Goal: Information Seeking & Learning: Compare options

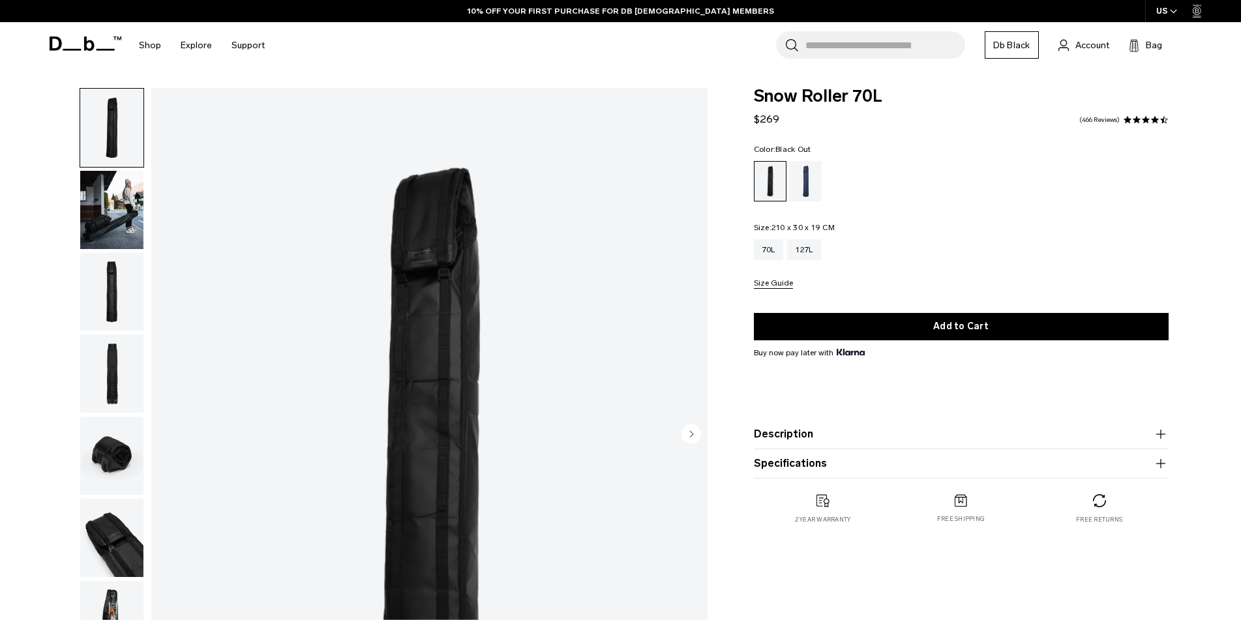
click at [105, 228] on img "button" at bounding box center [111, 210] width 63 height 78
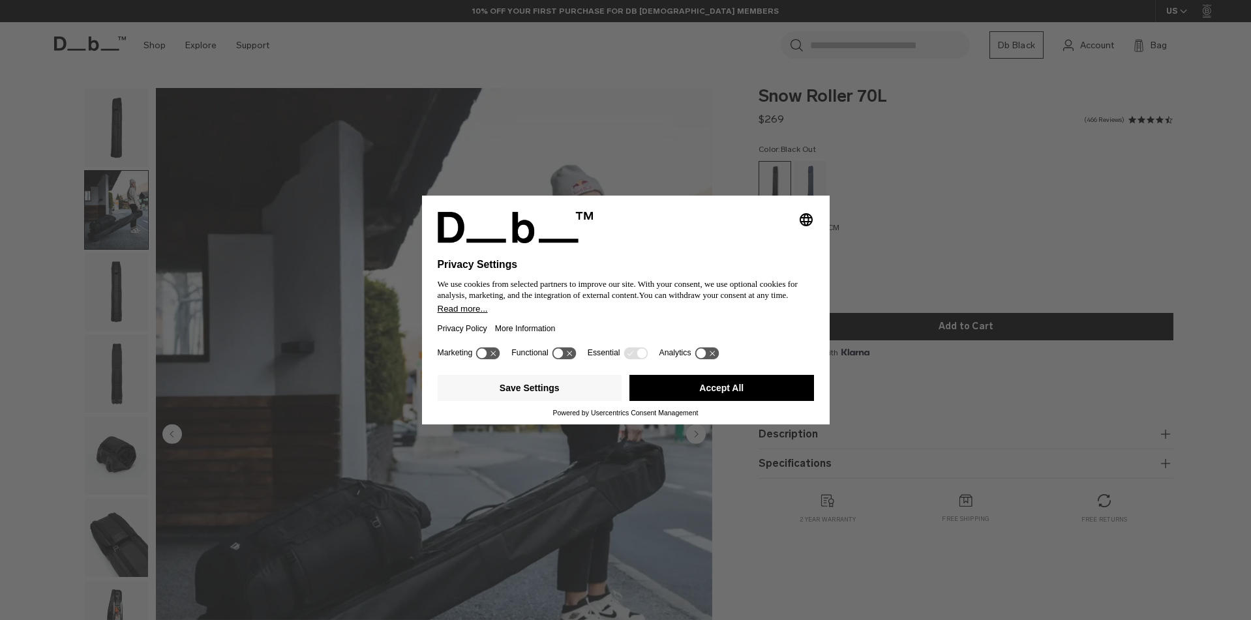
click at [719, 391] on button "Accept All" at bounding box center [721, 388] width 185 height 26
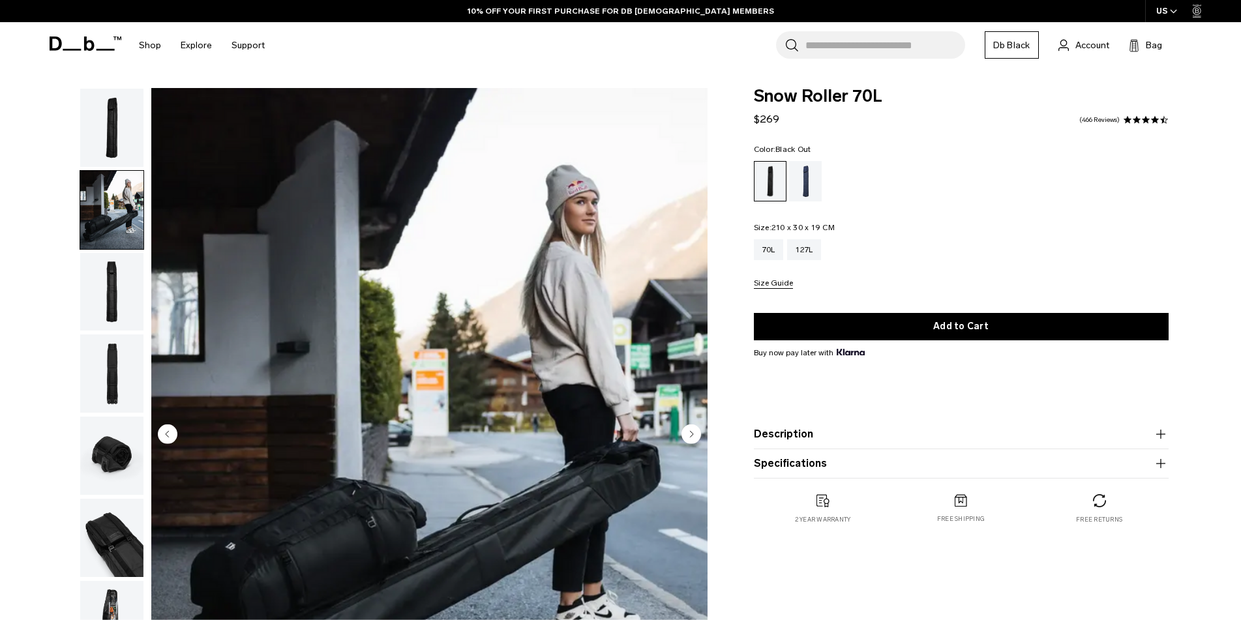
click at [103, 294] on img "button" at bounding box center [111, 292] width 63 height 78
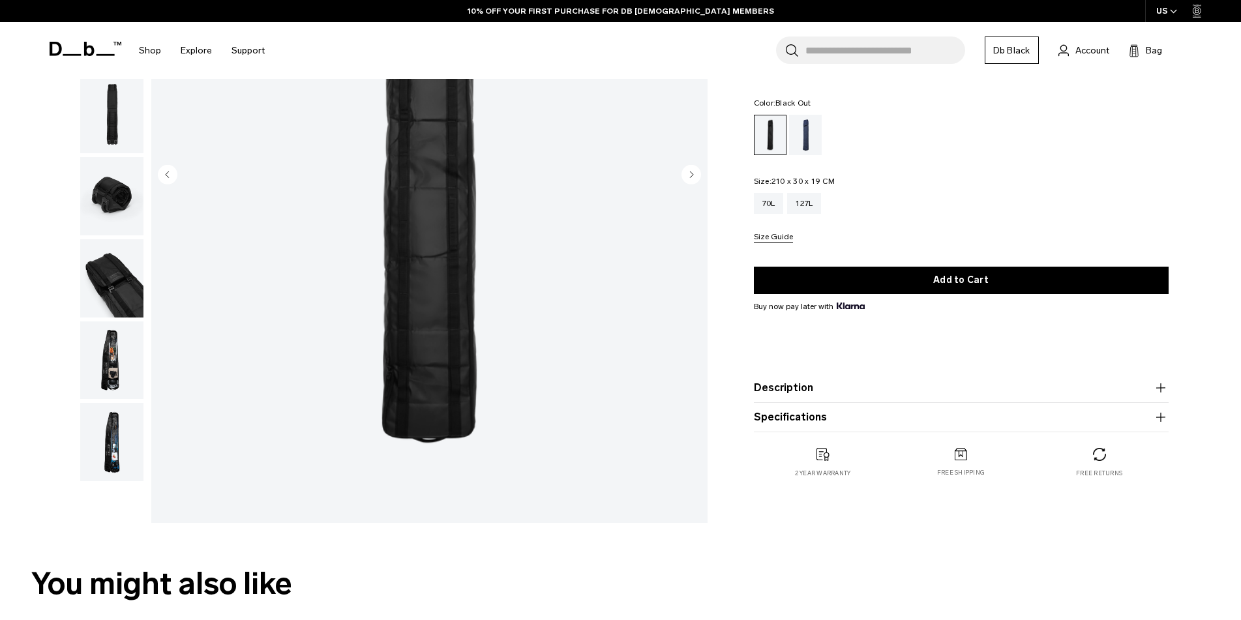
scroll to position [261, 0]
click at [106, 201] on img "button" at bounding box center [111, 195] width 63 height 78
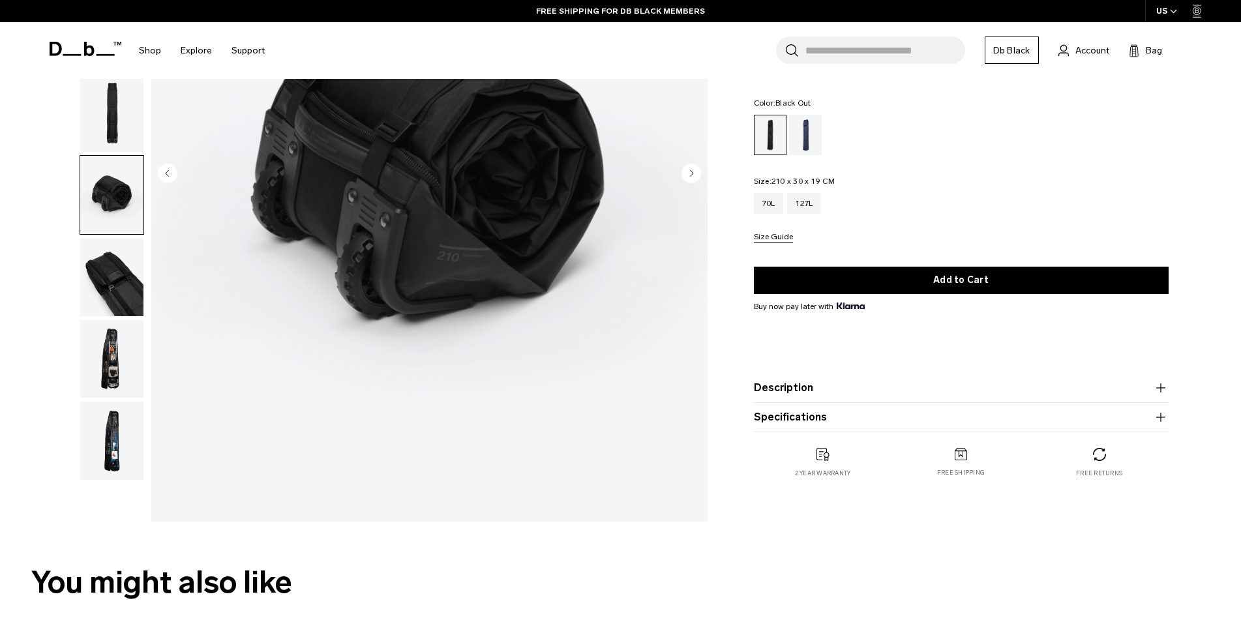
click at [105, 254] on img "button" at bounding box center [111, 277] width 63 height 78
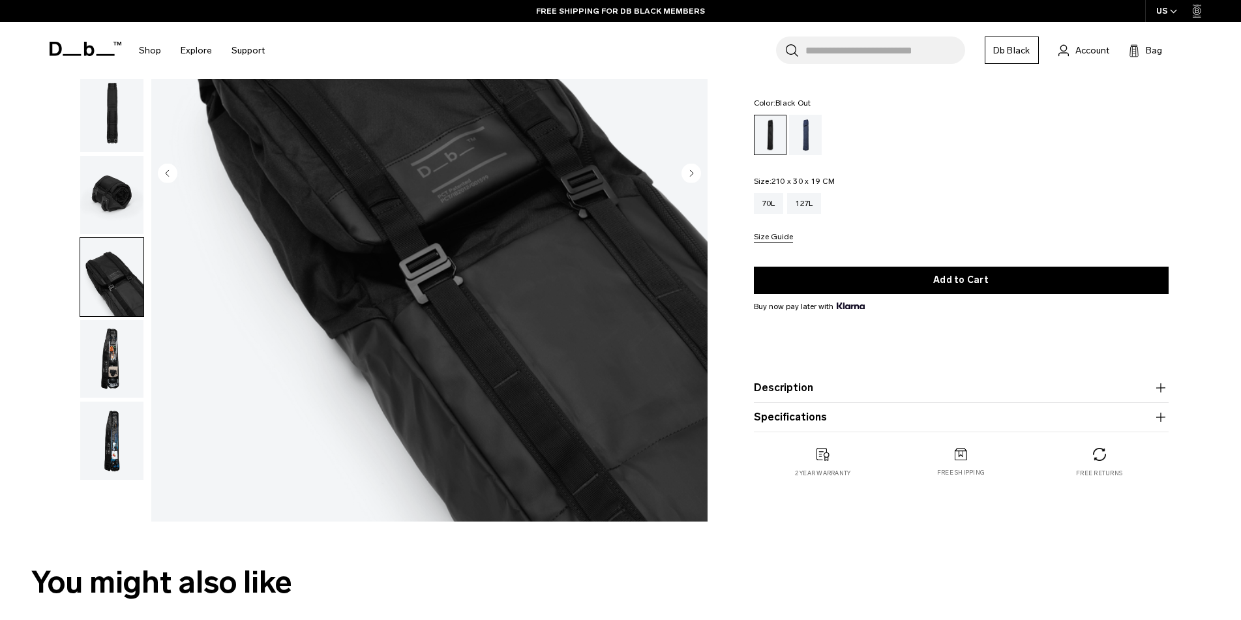
click at [111, 355] on img "button" at bounding box center [111, 359] width 63 height 78
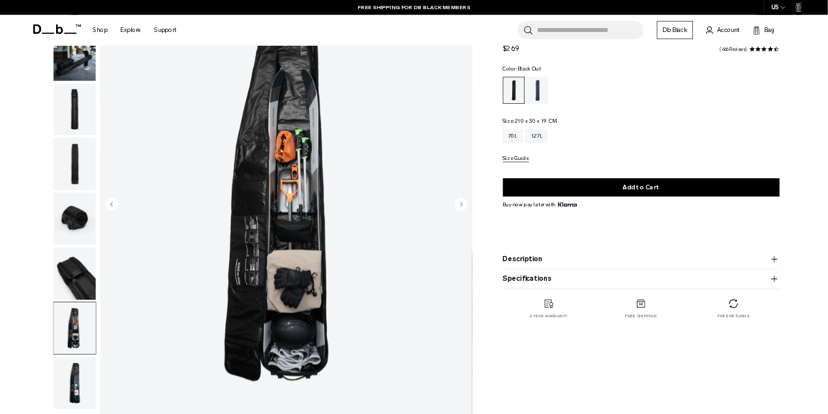
scroll to position [65, 0]
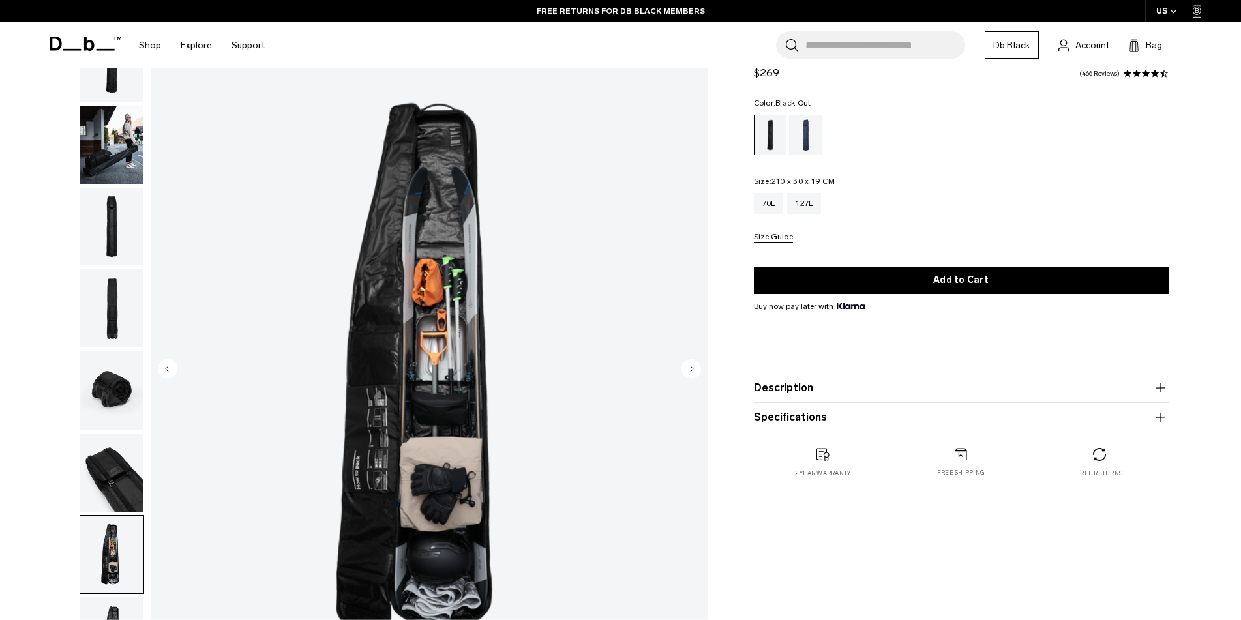
click at [440, 290] on img "7 / 8" at bounding box center [429, 370] width 556 height 695
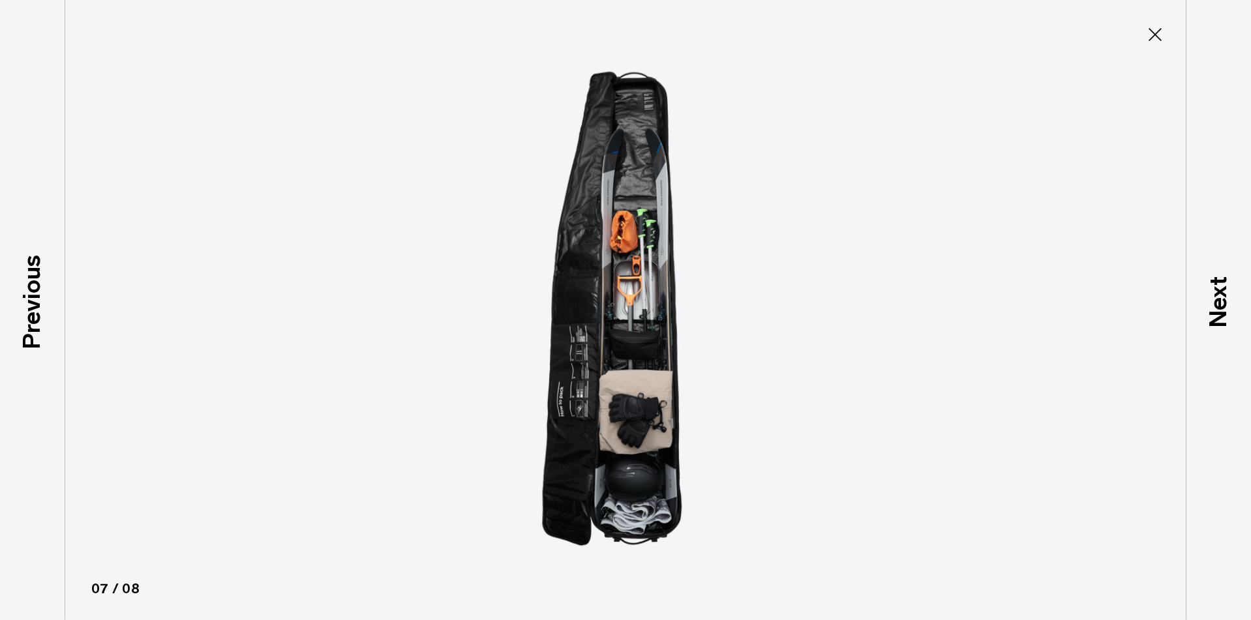
type button "Close"
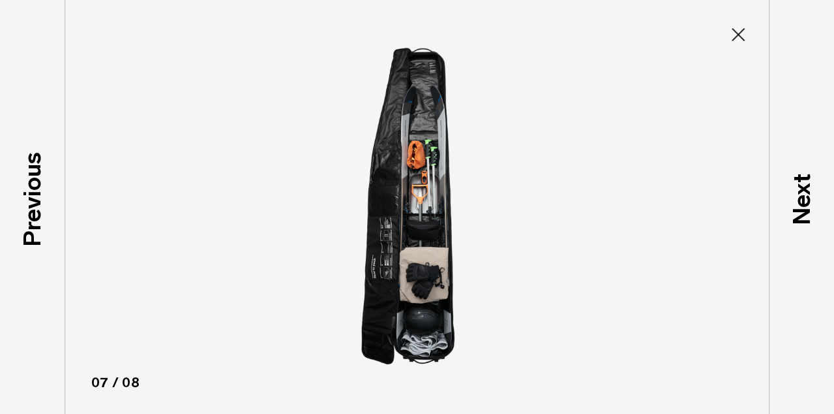
click at [429, 188] on img at bounding box center [417, 207] width 587 height 414
click at [734, 37] on icon at bounding box center [738, 34] width 21 height 21
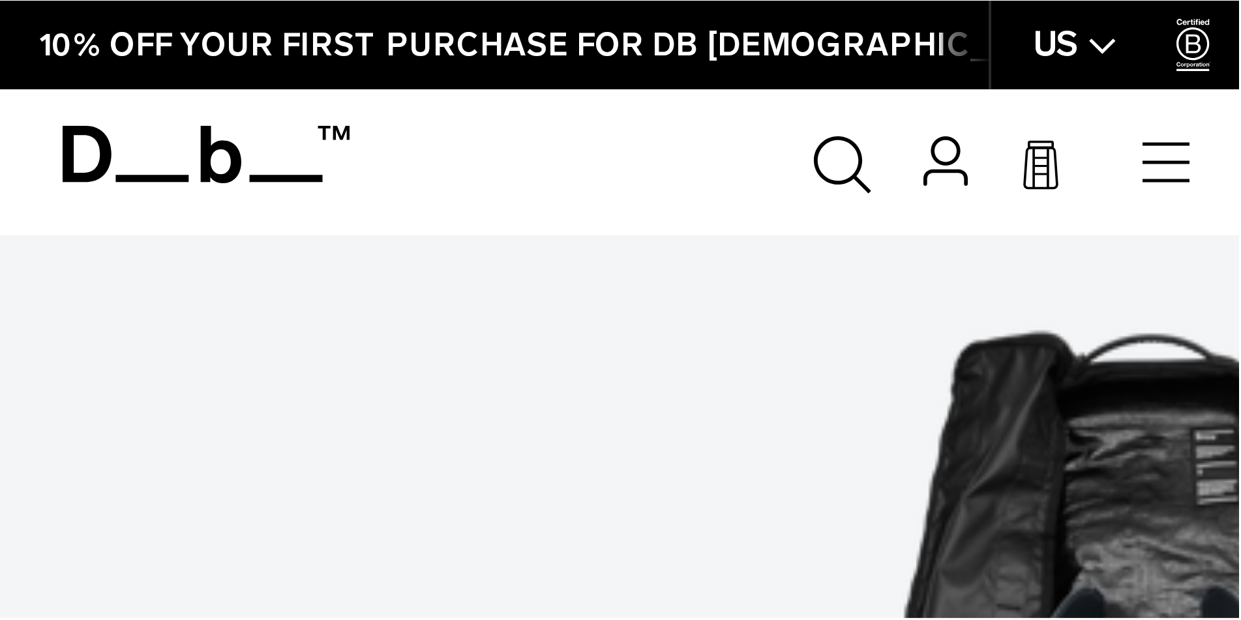
scroll to position [147, 0]
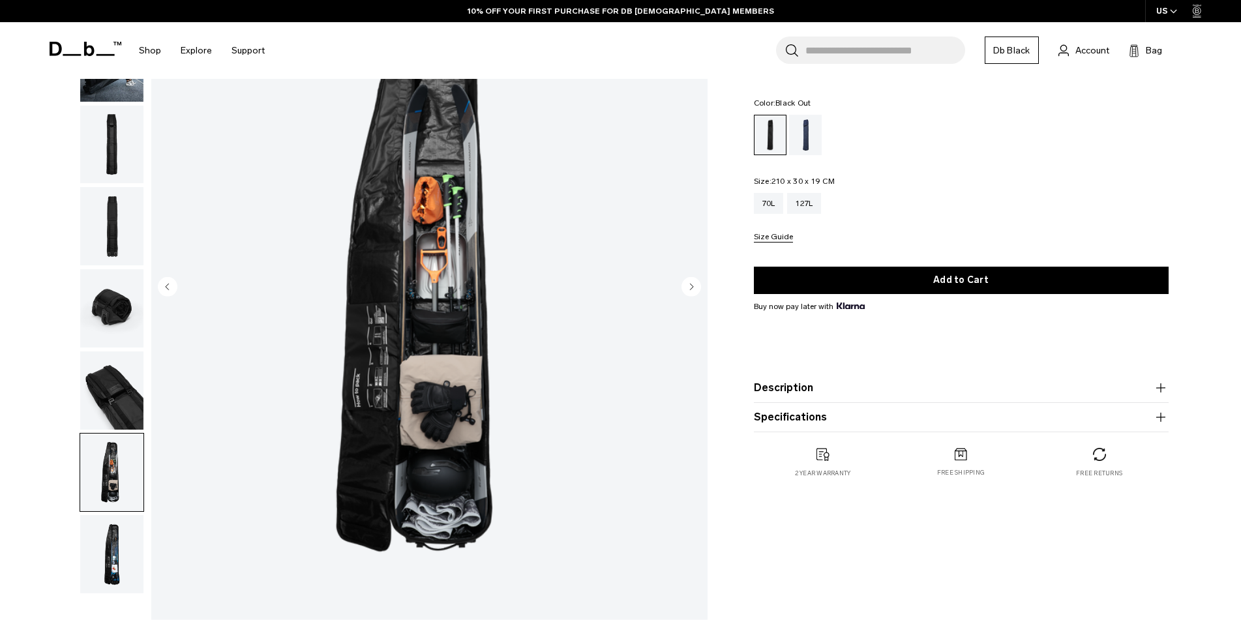
click at [109, 536] on img "button" at bounding box center [111, 554] width 63 height 78
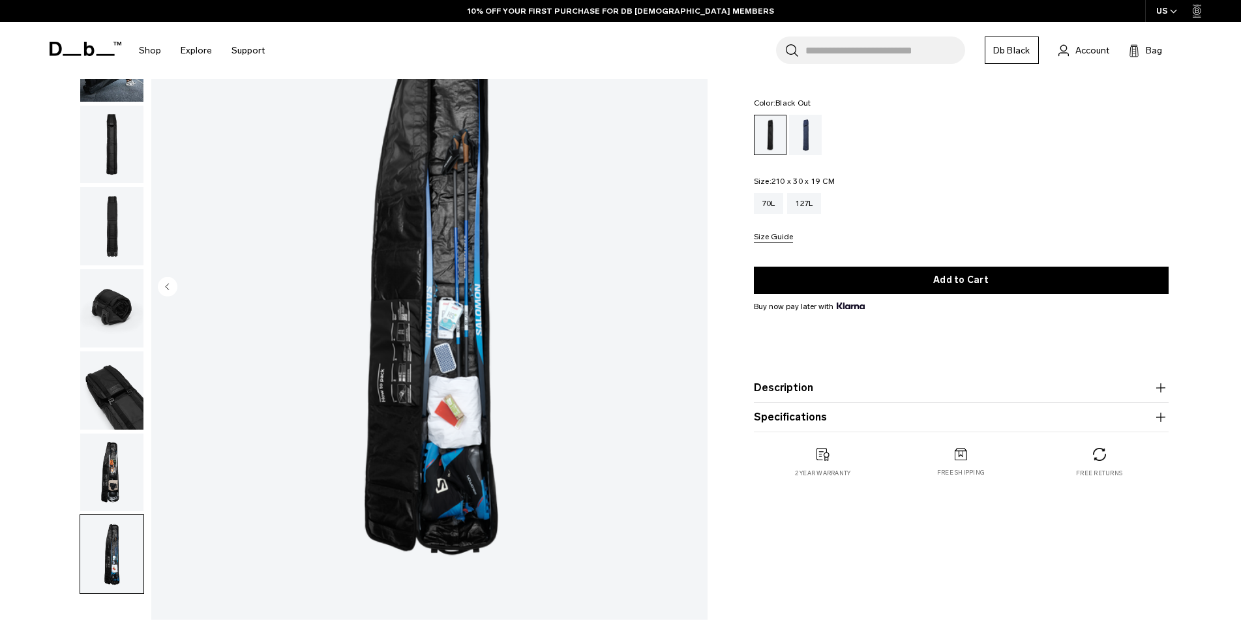
click at [121, 482] on img "button" at bounding box center [111, 473] width 63 height 78
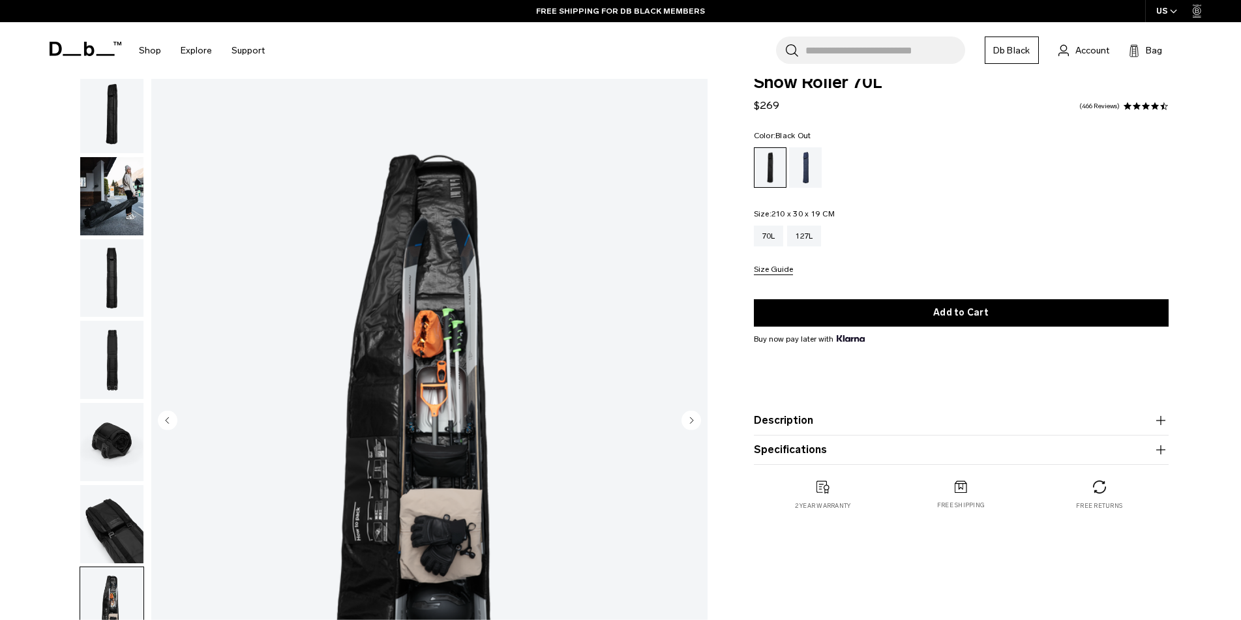
scroll to position [0, 0]
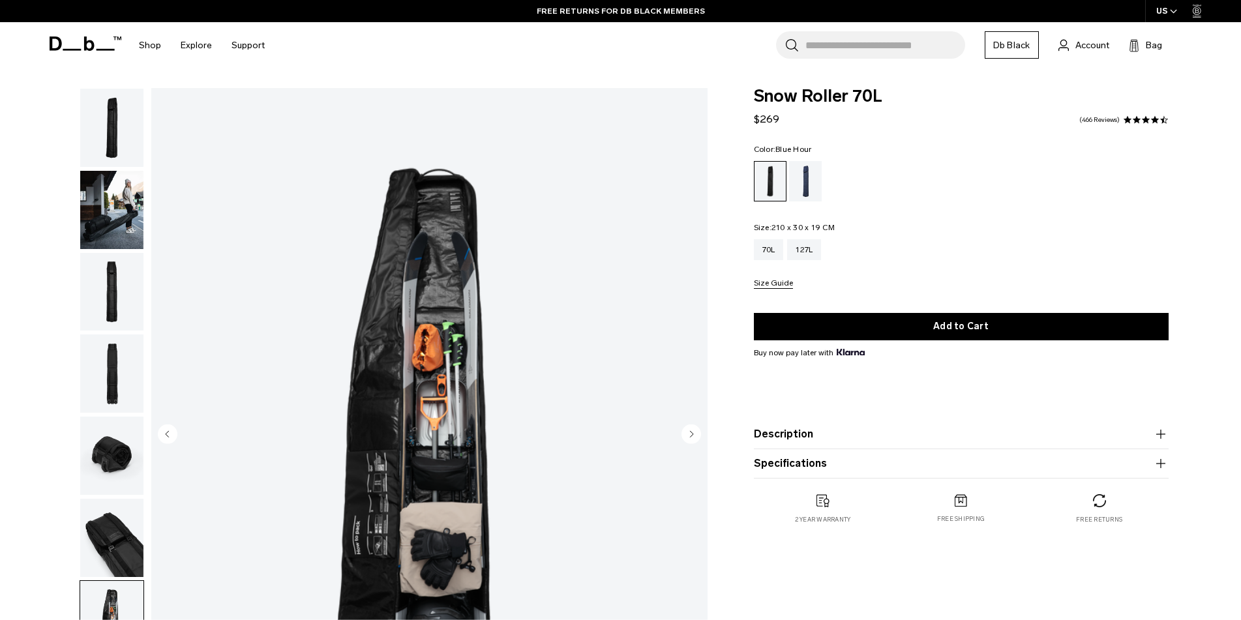
click at [804, 181] on div "Blue Hour" at bounding box center [805, 181] width 33 height 40
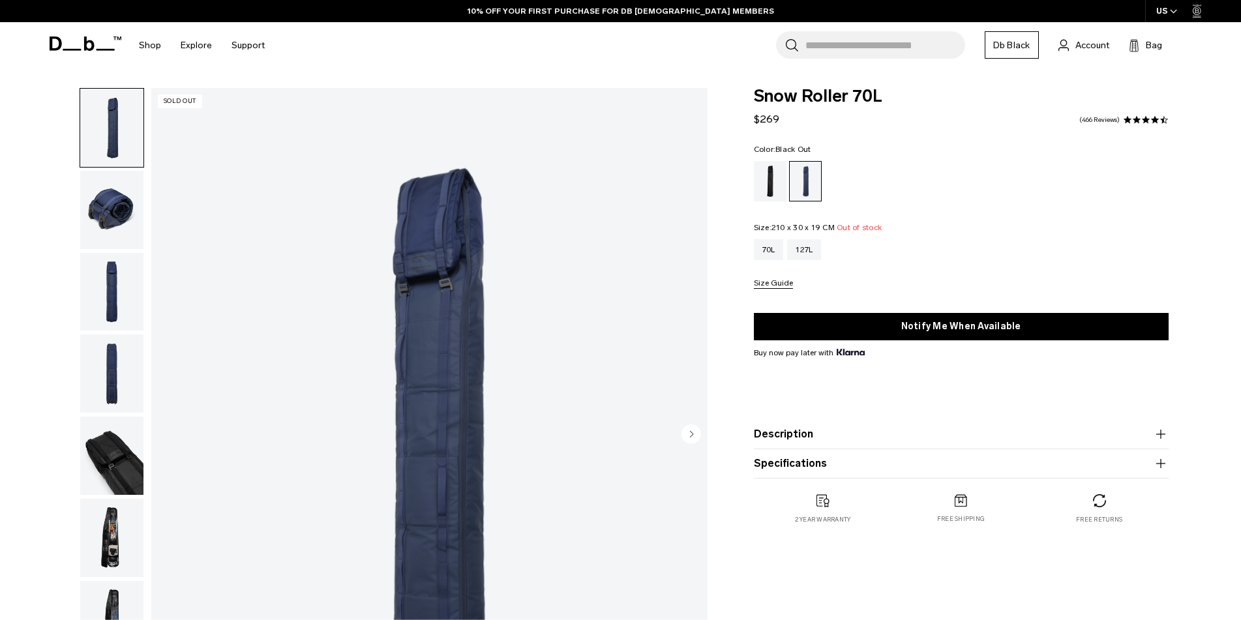
click at [771, 179] on div "Black Out" at bounding box center [770, 181] width 33 height 40
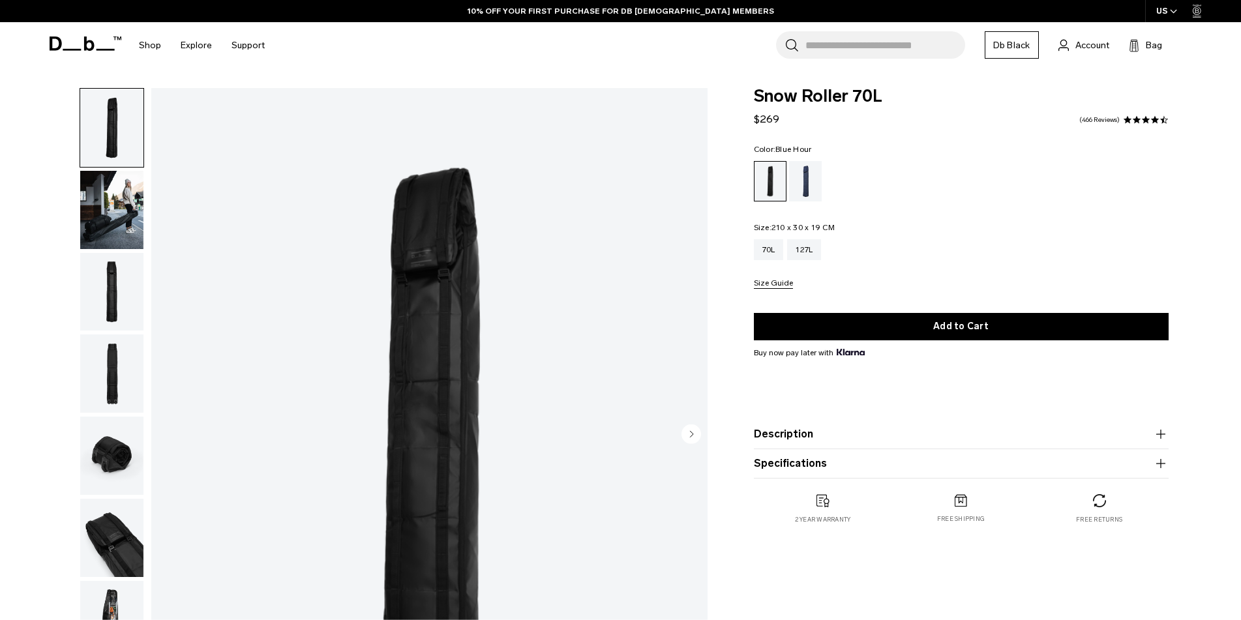
click at [795, 185] on div "Blue Hour" at bounding box center [805, 181] width 33 height 40
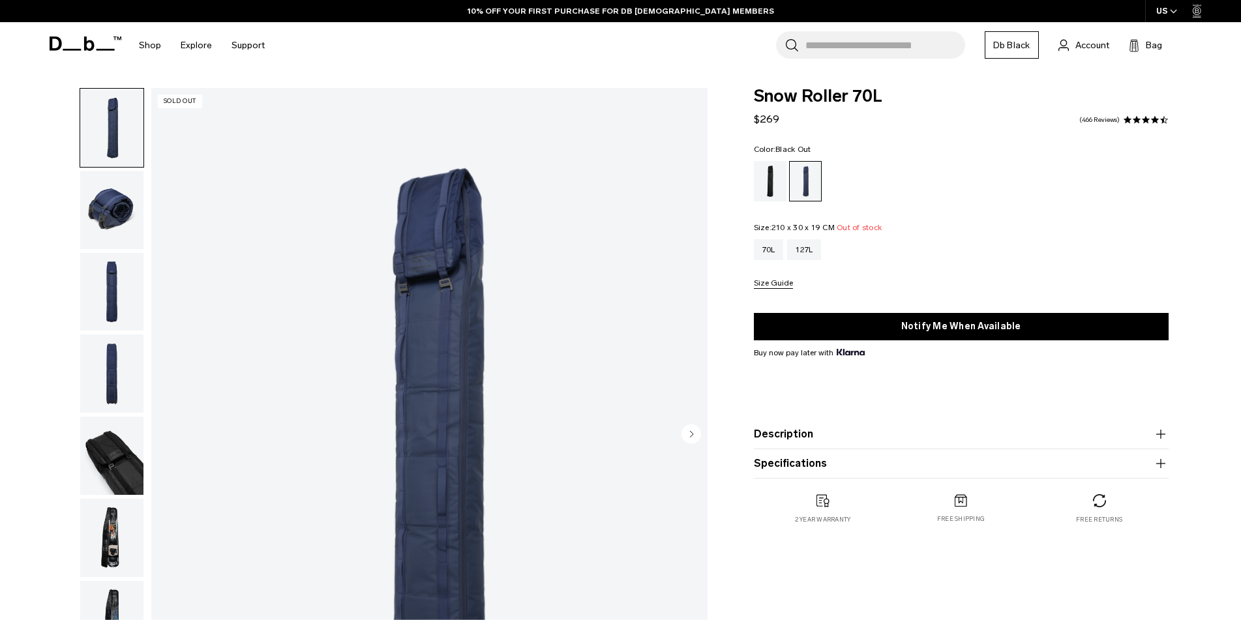
click at [759, 174] on div "Black Out" at bounding box center [770, 181] width 33 height 40
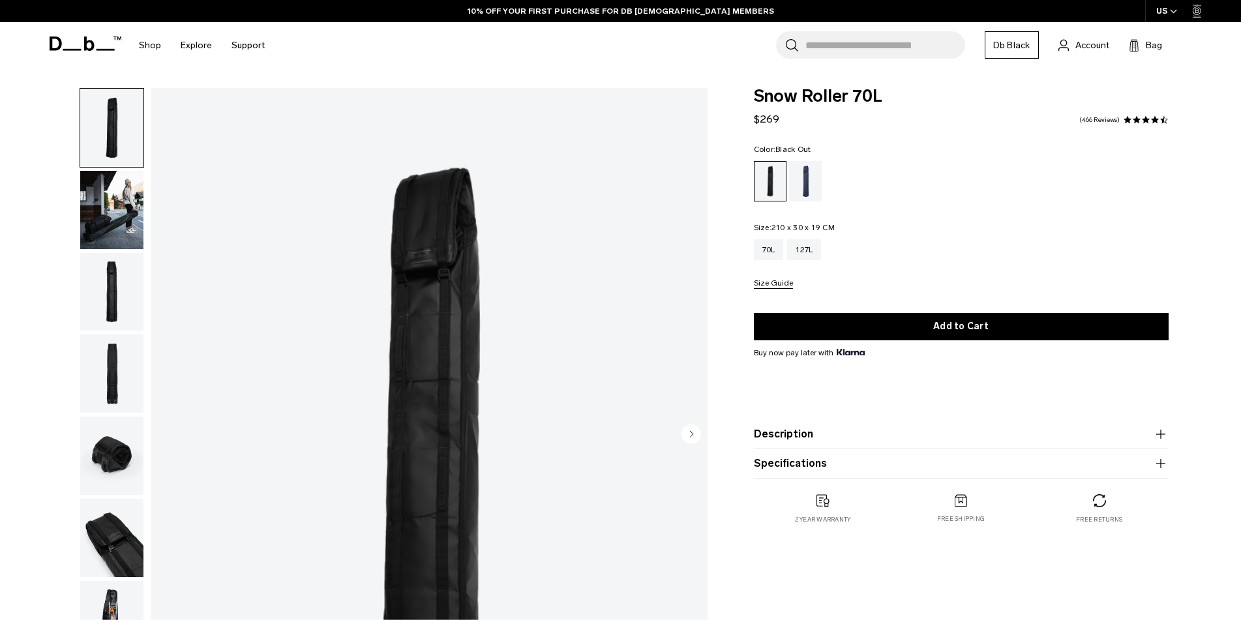
click at [1163, 440] on icon "button" at bounding box center [1161, 435] width 16 height 16
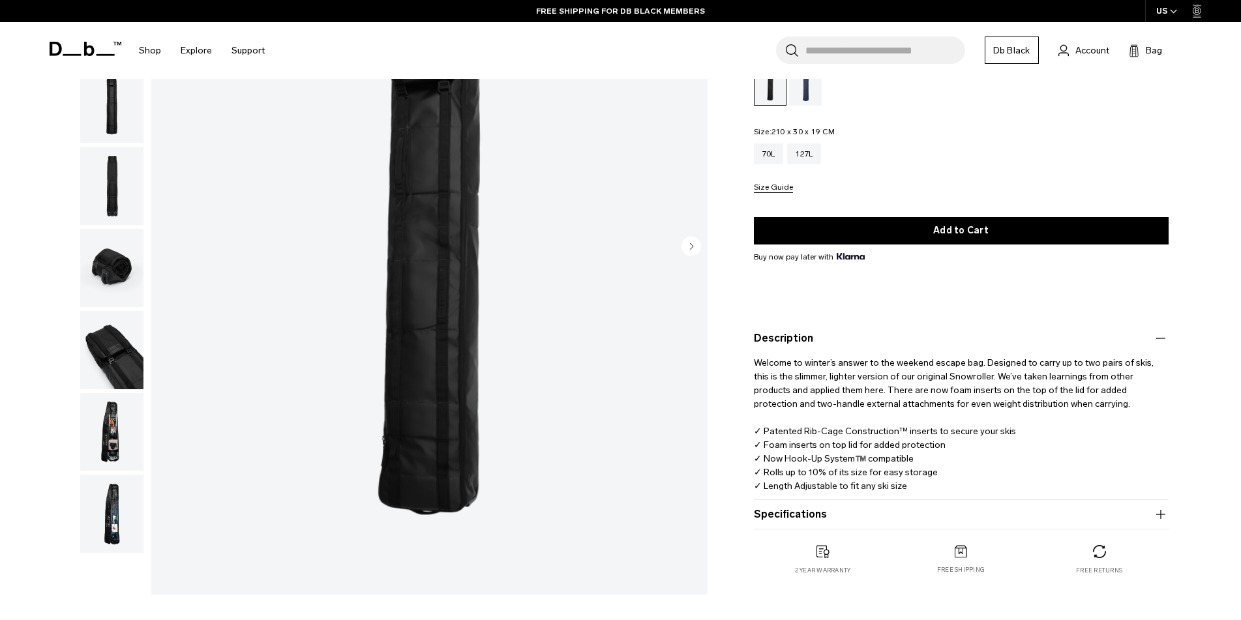
scroll to position [196, 0]
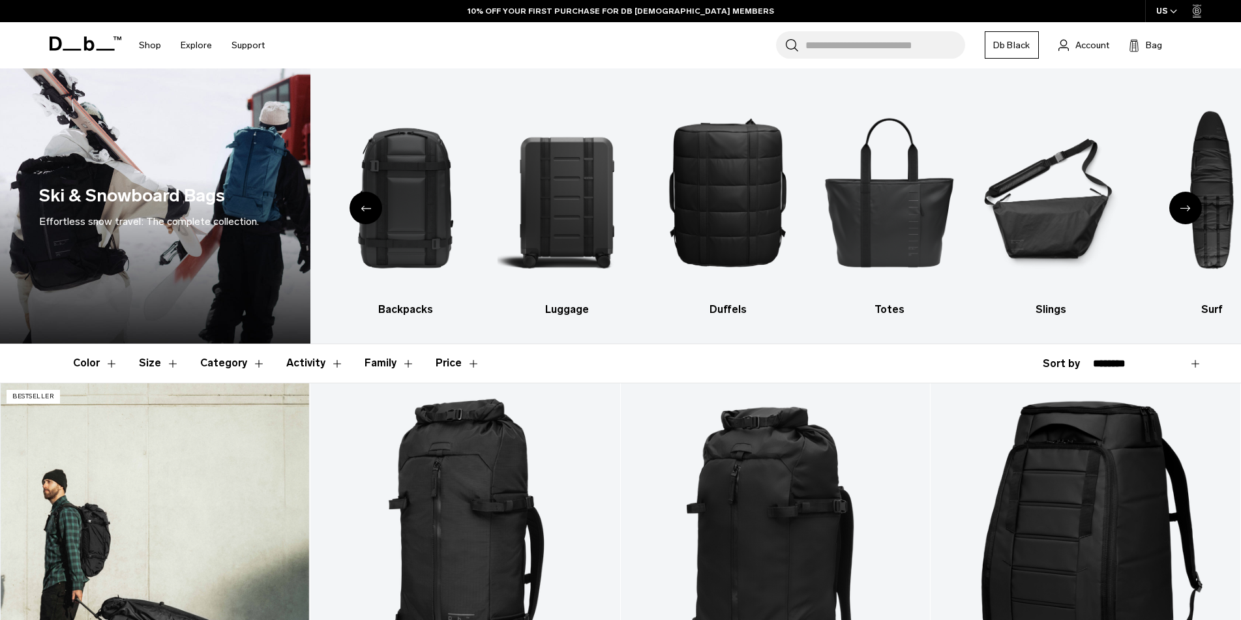
click at [282, 443] on link "Snow Roller Pro 127L" at bounding box center [155, 556] width 310 height 344
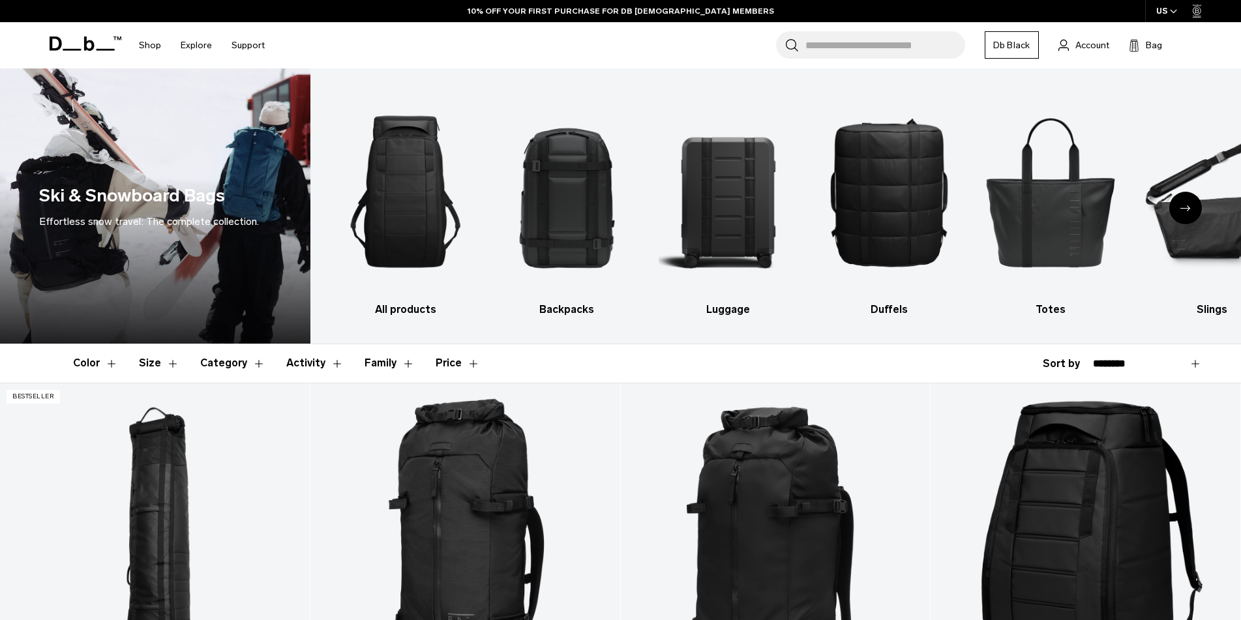
click at [1186, 209] on icon "Next slide" at bounding box center [1186, 208] width 10 height 6
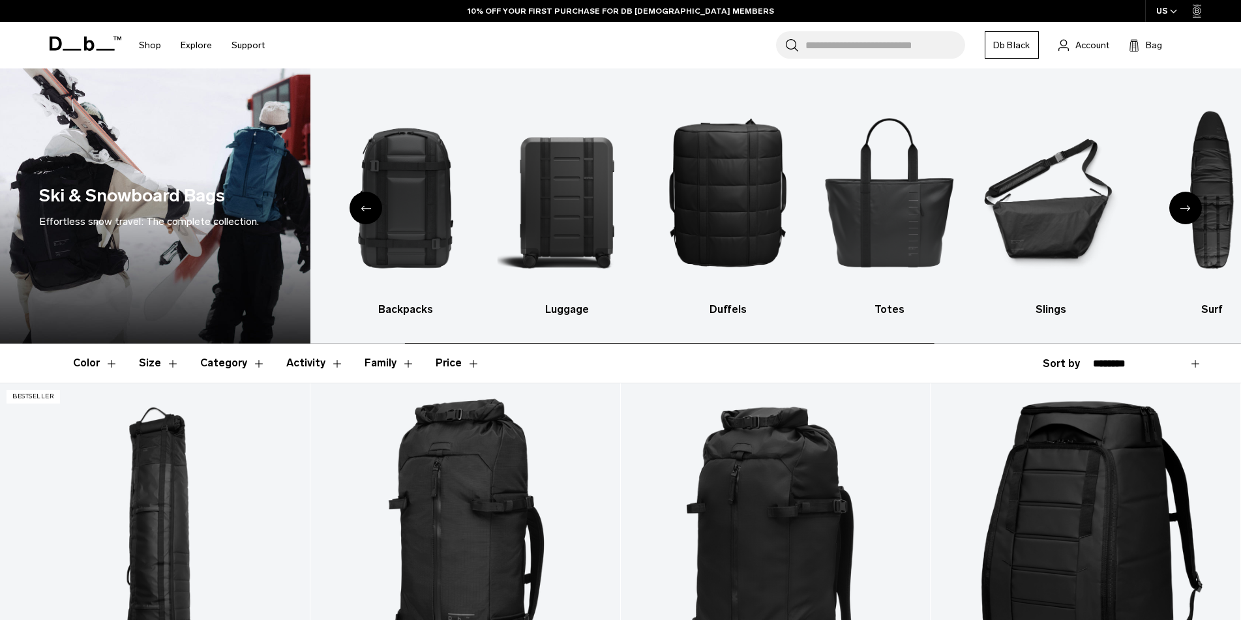
click at [1186, 209] on icon "Next slide" at bounding box center [1186, 208] width 10 height 6
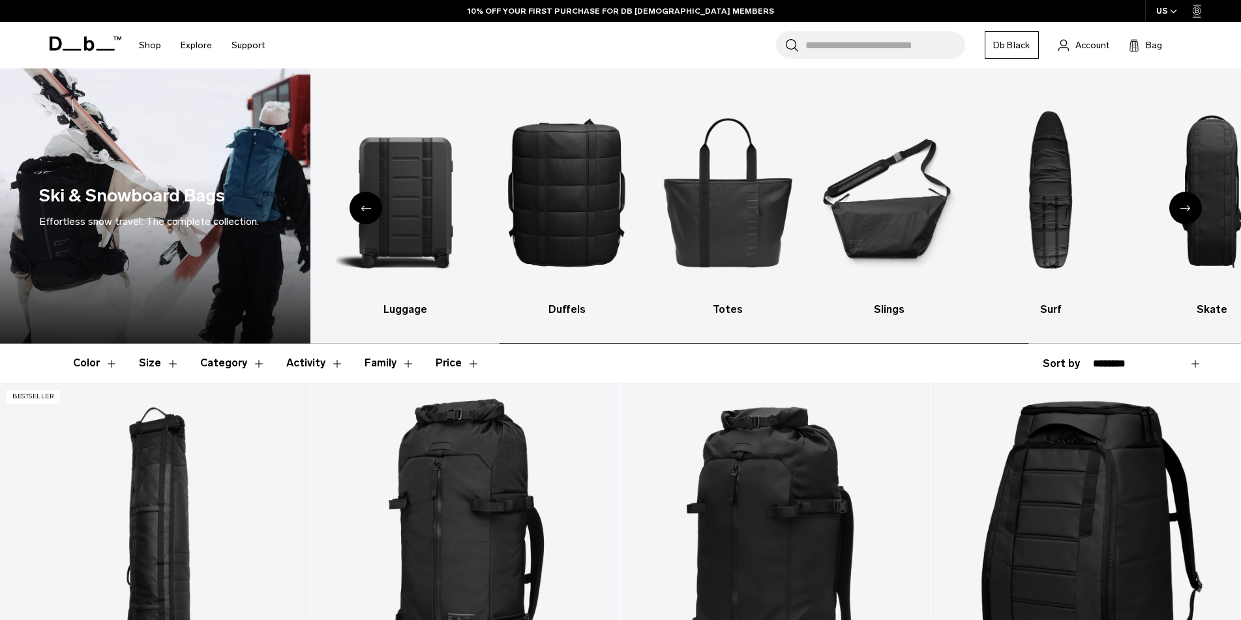
click at [1186, 209] on icon "Next slide" at bounding box center [1186, 208] width 10 height 6
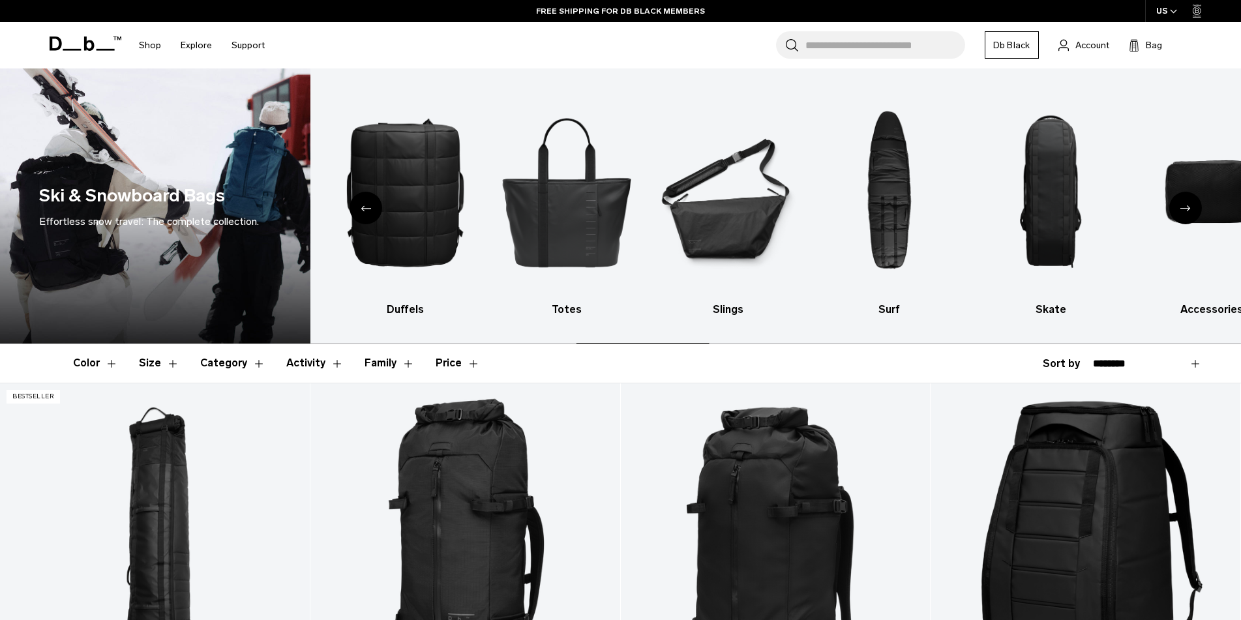
click at [1182, 211] on icon "Next slide" at bounding box center [1186, 208] width 10 height 6
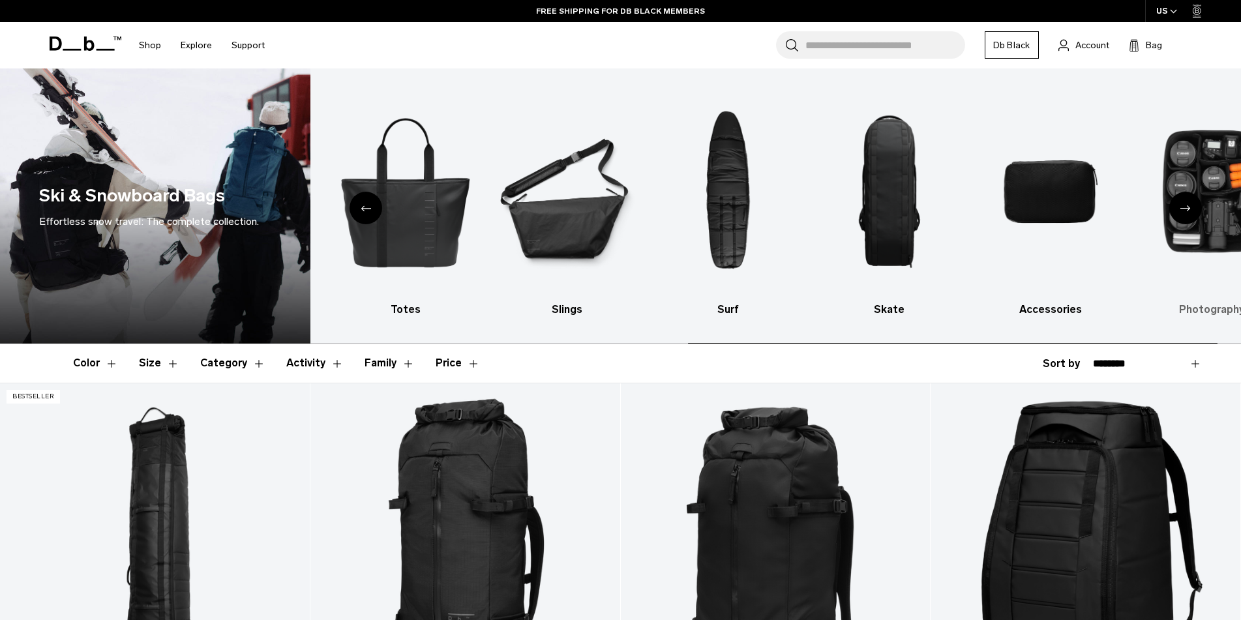
click at [1182, 211] on div "Next slide" at bounding box center [1185, 208] width 33 height 33
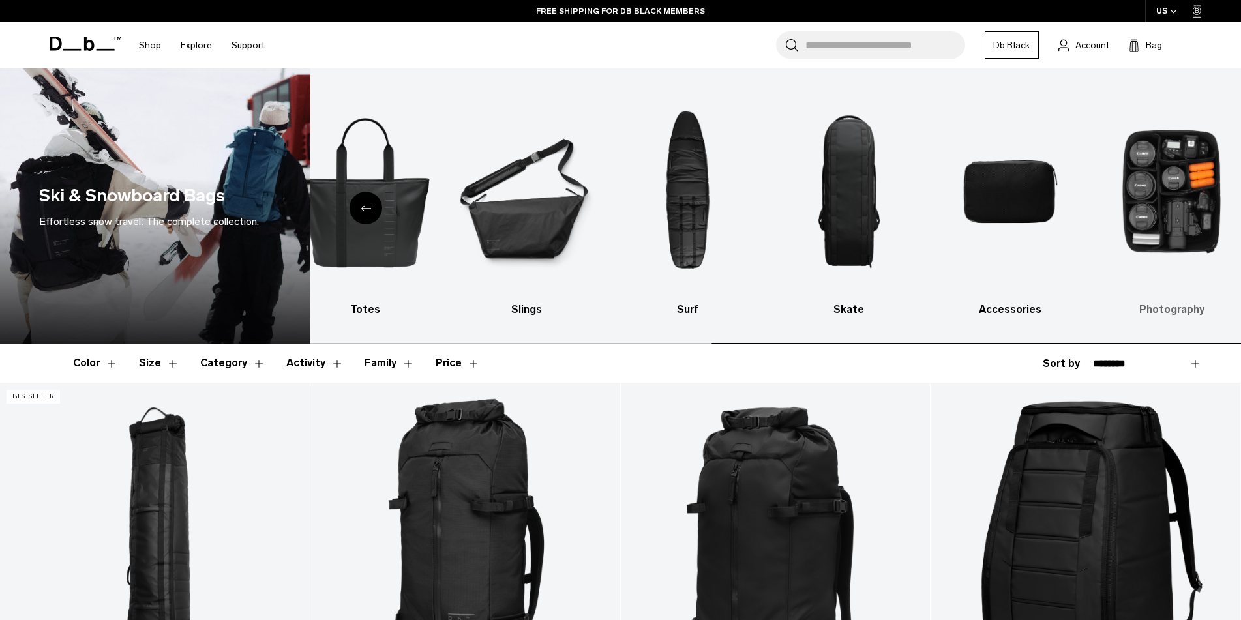
click at [1182, 211] on img "10 / 10" at bounding box center [1171, 191] width 138 height 207
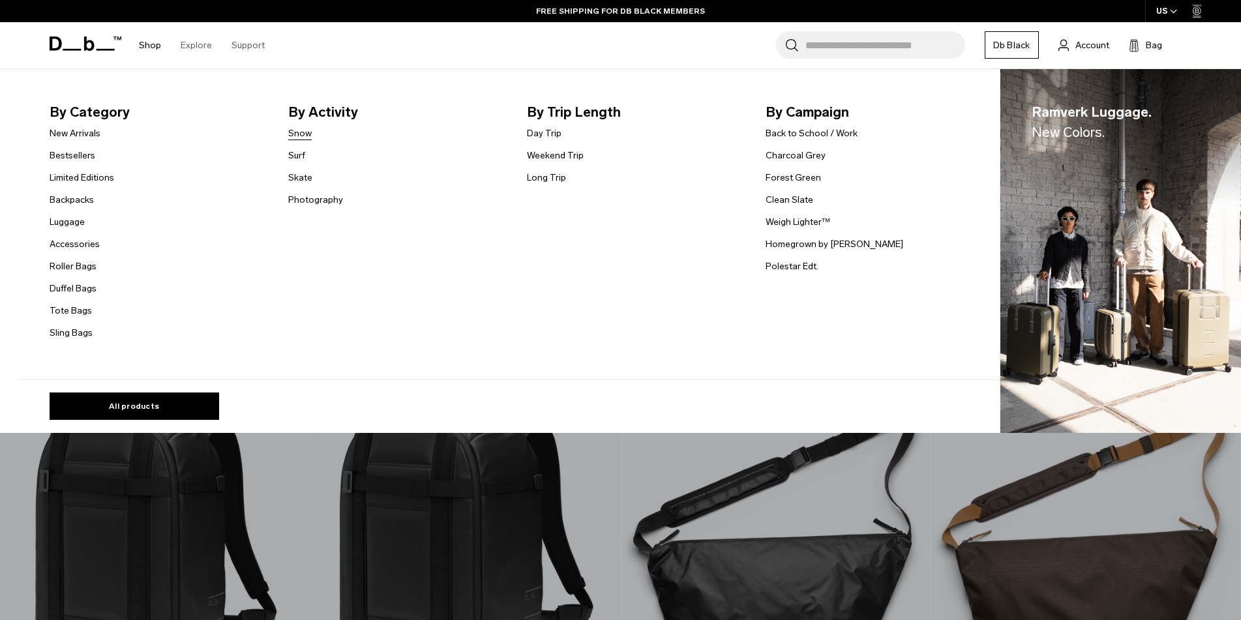
click at [310, 132] on link "Snow" at bounding box center [299, 134] width 23 height 14
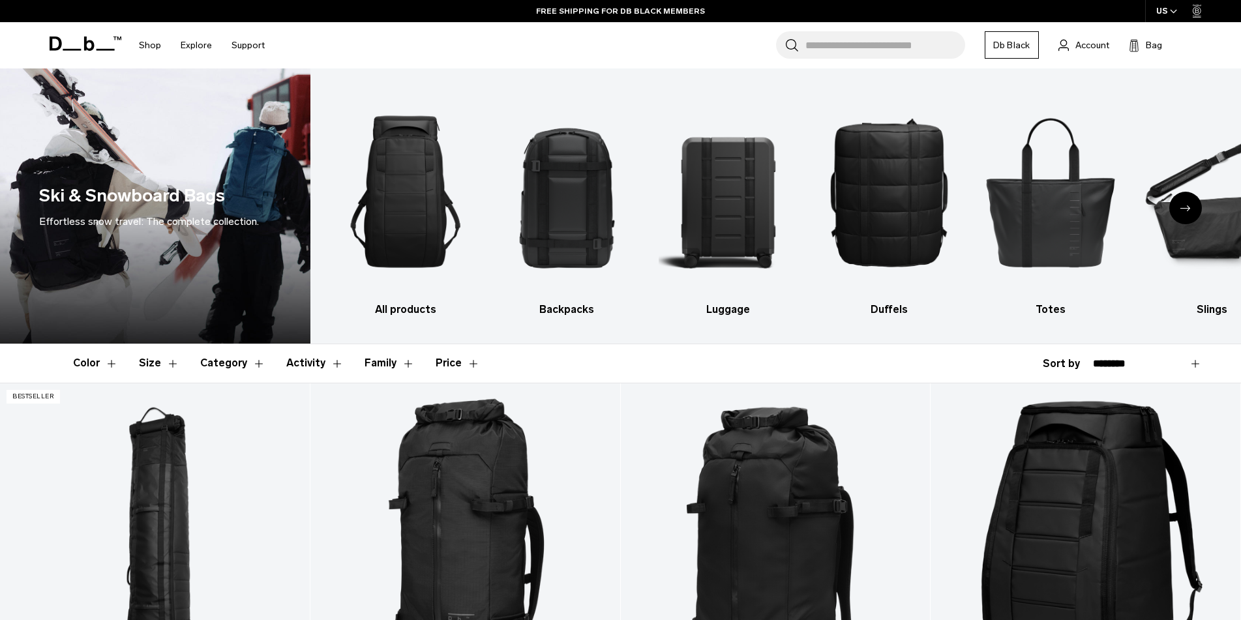
click at [248, 364] on button "Category" at bounding box center [232, 363] width 65 height 38
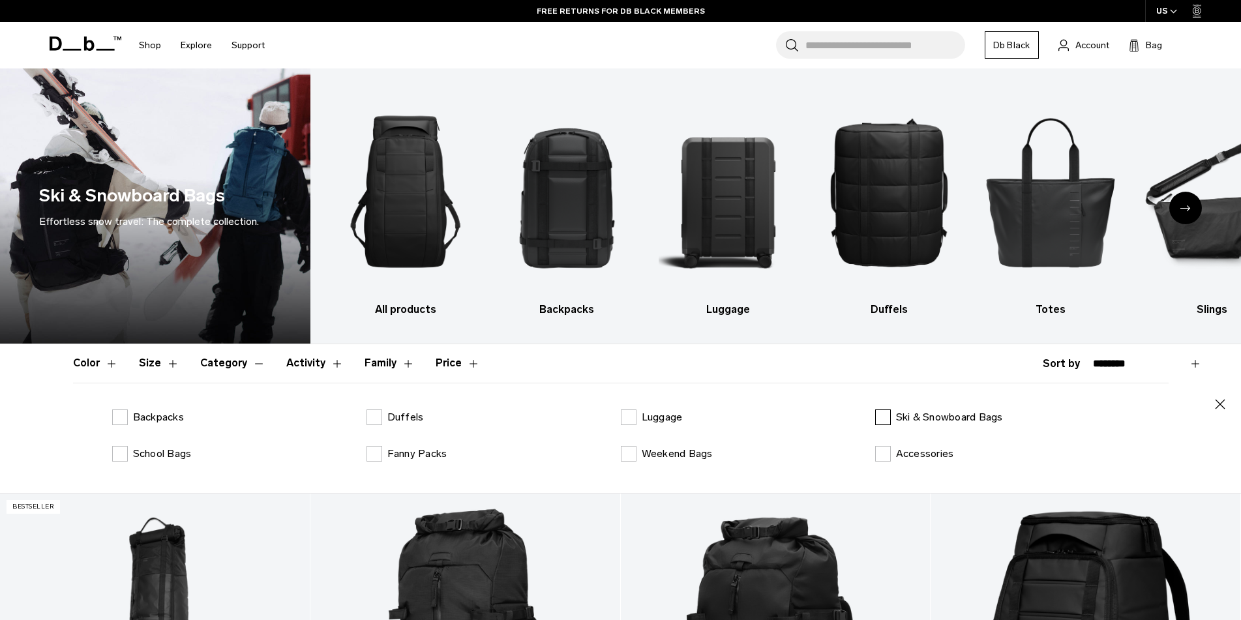
click at [884, 419] on label "Ski & Snowboard Bags" at bounding box center [939, 418] width 128 height 16
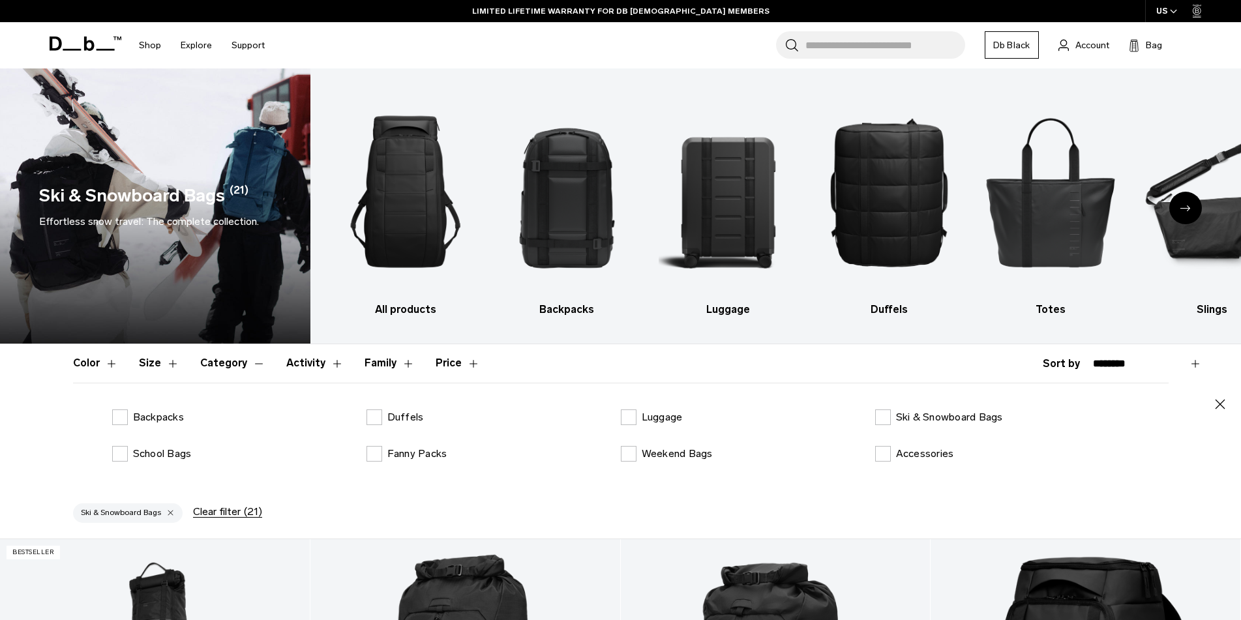
click at [324, 365] on button "Activity" at bounding box center [314, 363] width 57 height 38
click at [322, 365] on button "Activity" at bounding box center [314, 363] width 57 height 38
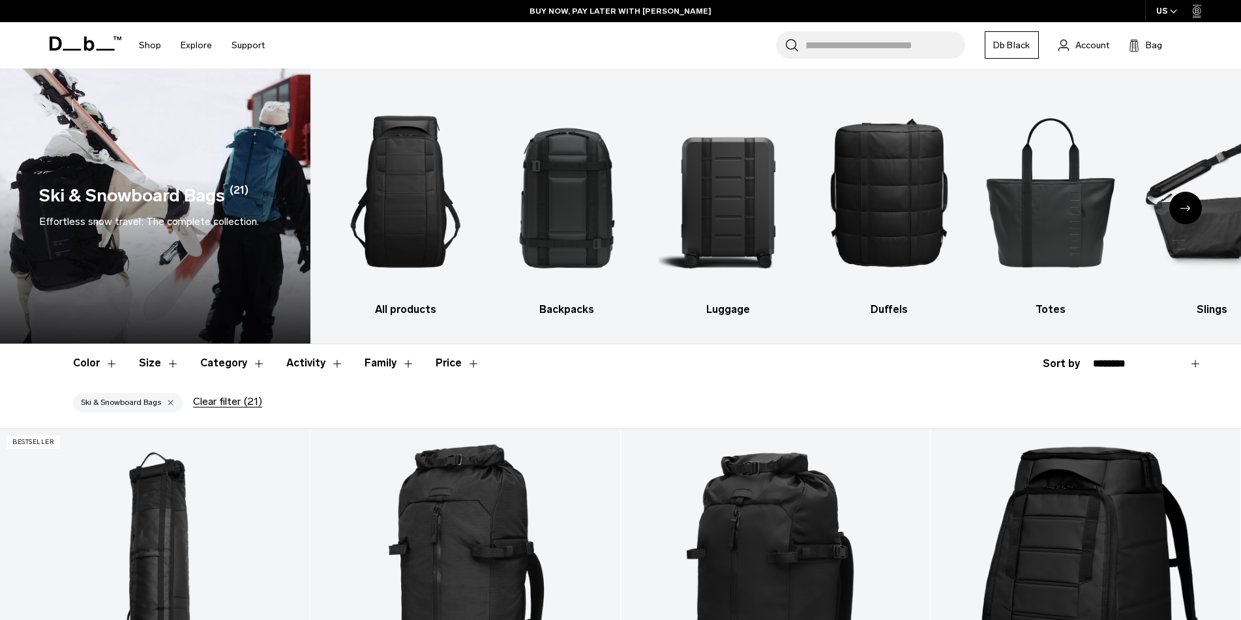
click at [166, 364] on button "Size" at bounding box center [159, 363] width 40 height 38
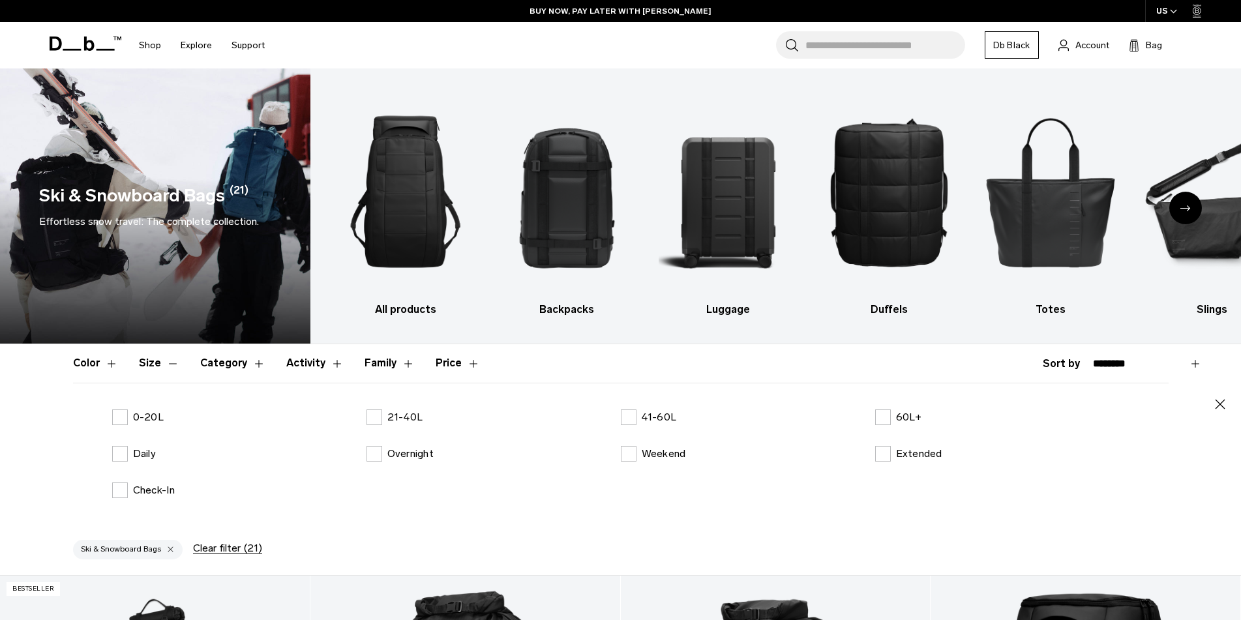
click at [166, 364] on button "Size" at bounding box center [159, 363] width 40 height 38
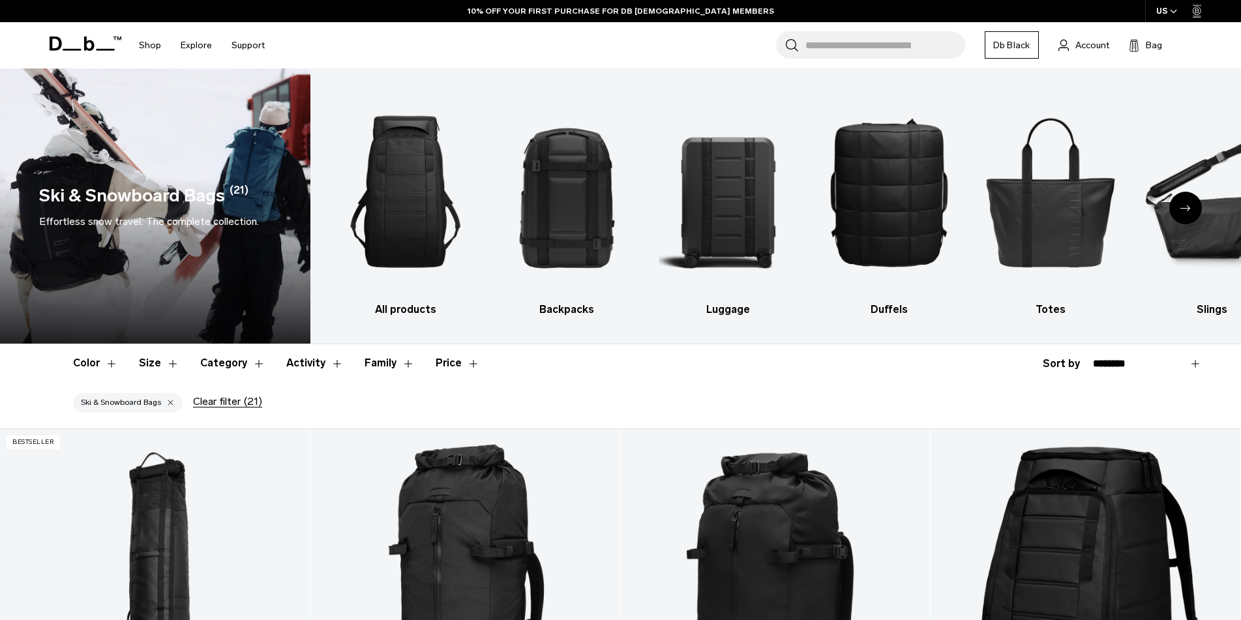
click at [397, 363] on button "Family" at bounding box center [390, 363] width 50 height 38
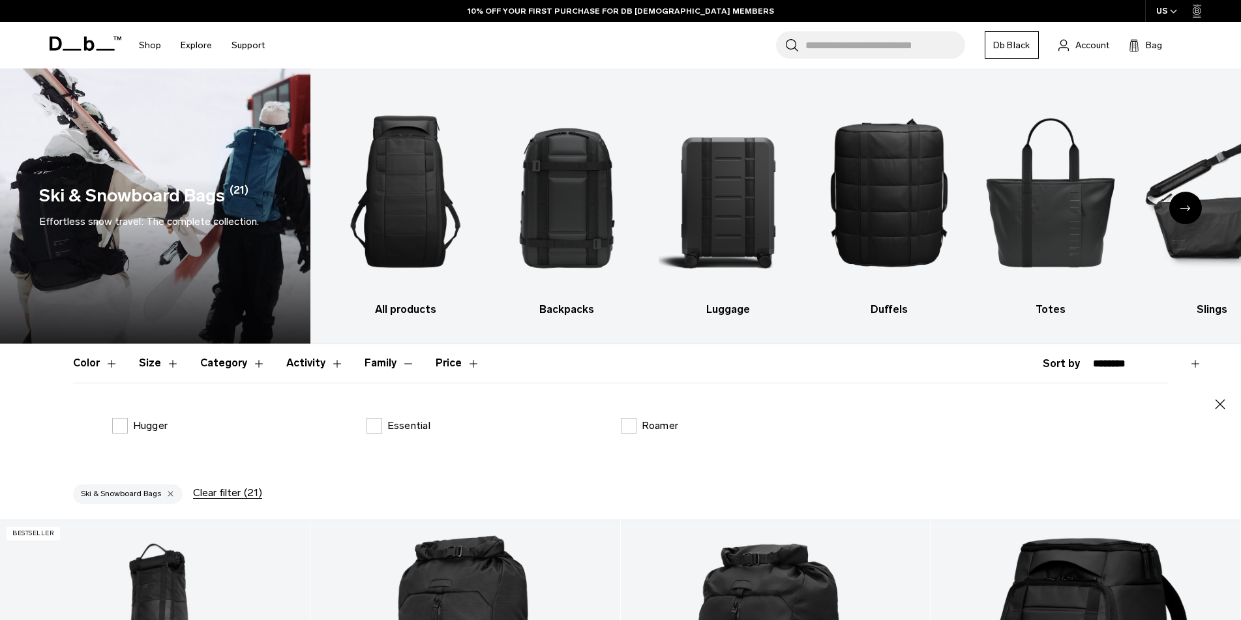
click at [395, 359] on button "Family" at bounding box center [390, 363] width 50 height 38
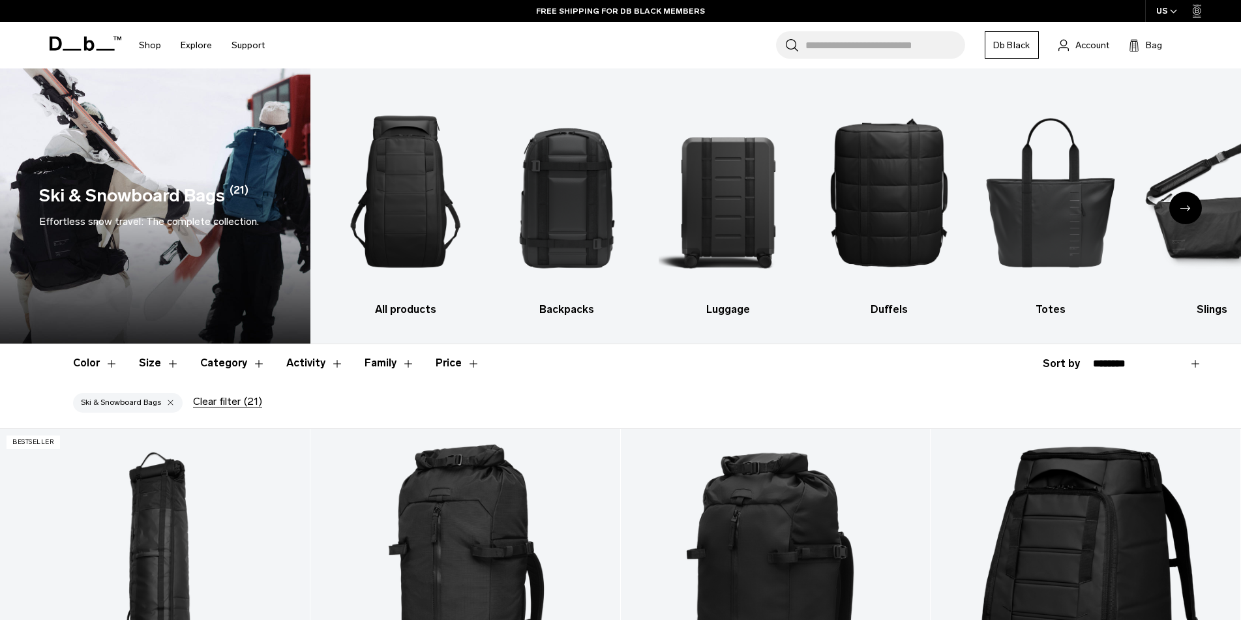
click at [314, 364] on button "Activity" at bounding box center [314, 363] width 57 height 38
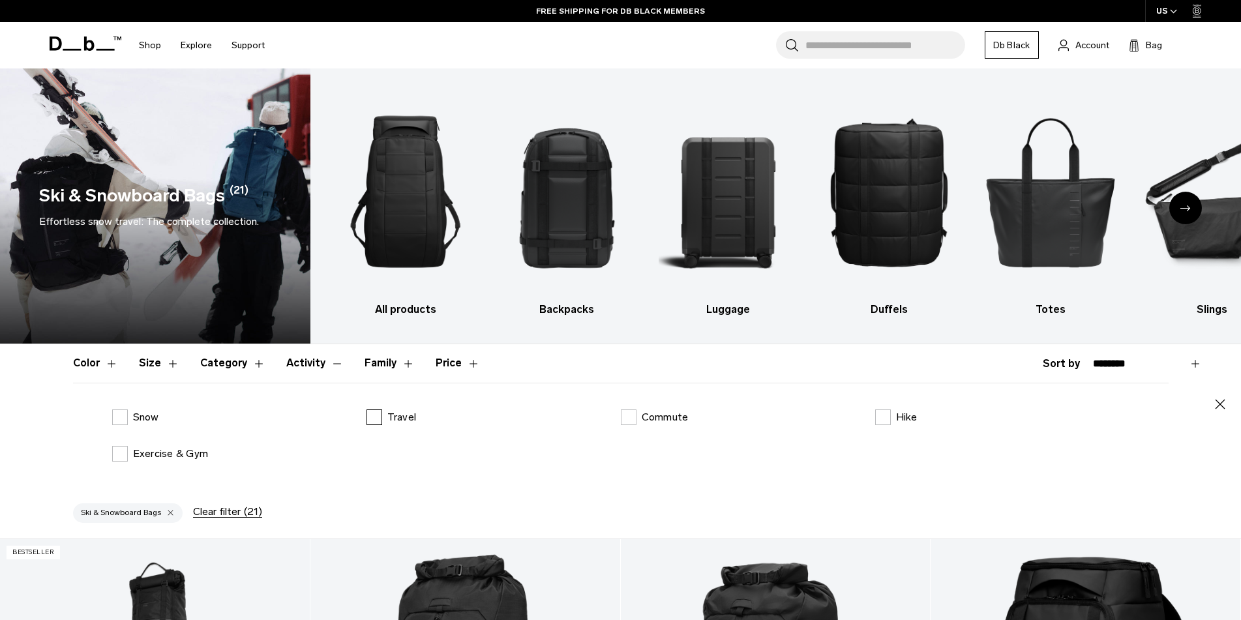
click at [372, 418] on label "Travel" at bounding box center [392, 418] width 50 height 16
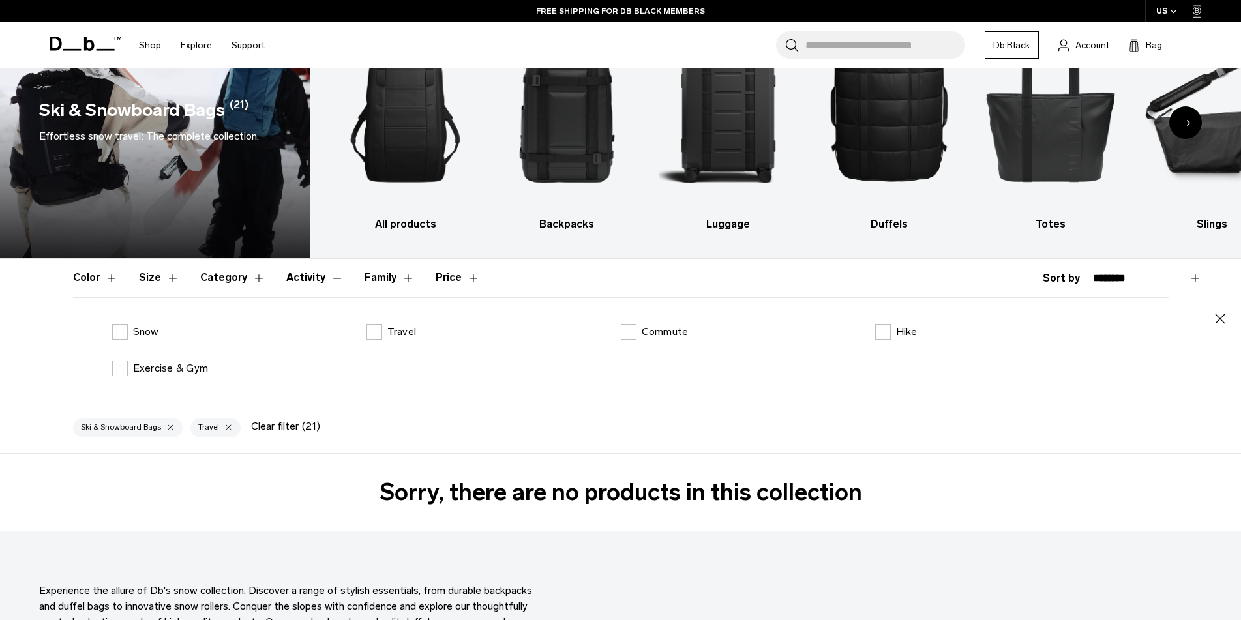
scroll to position [130, 0]
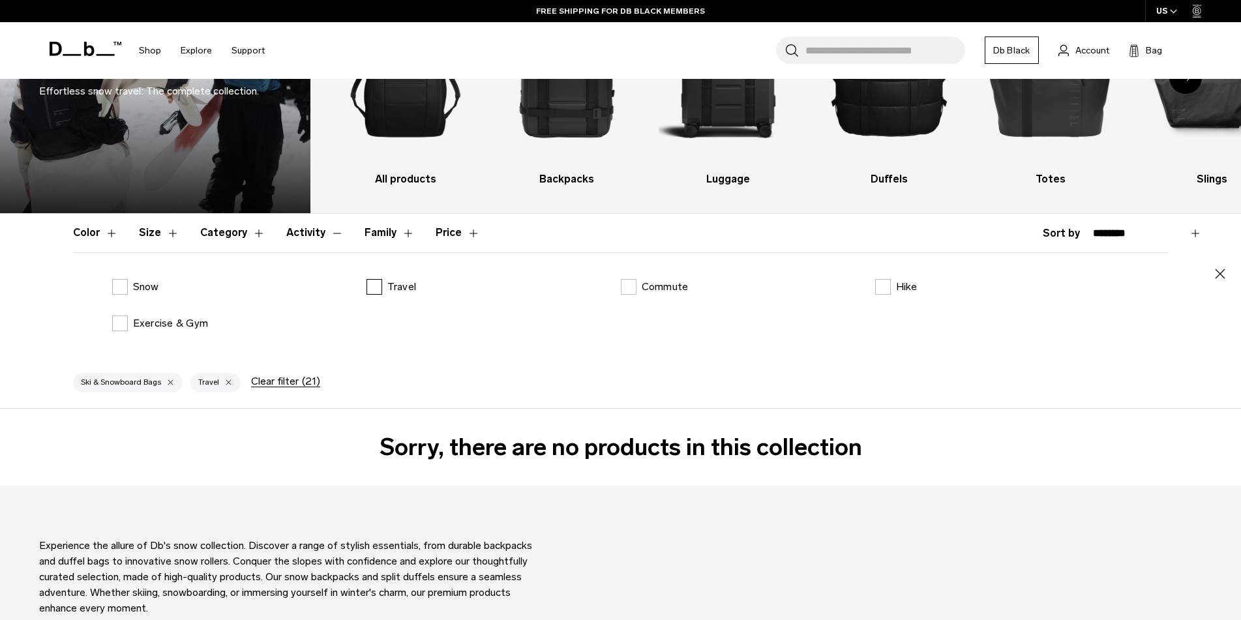
click at [376, 288] on label "Travel" at bounding box center [392, 287] width 50 height 16
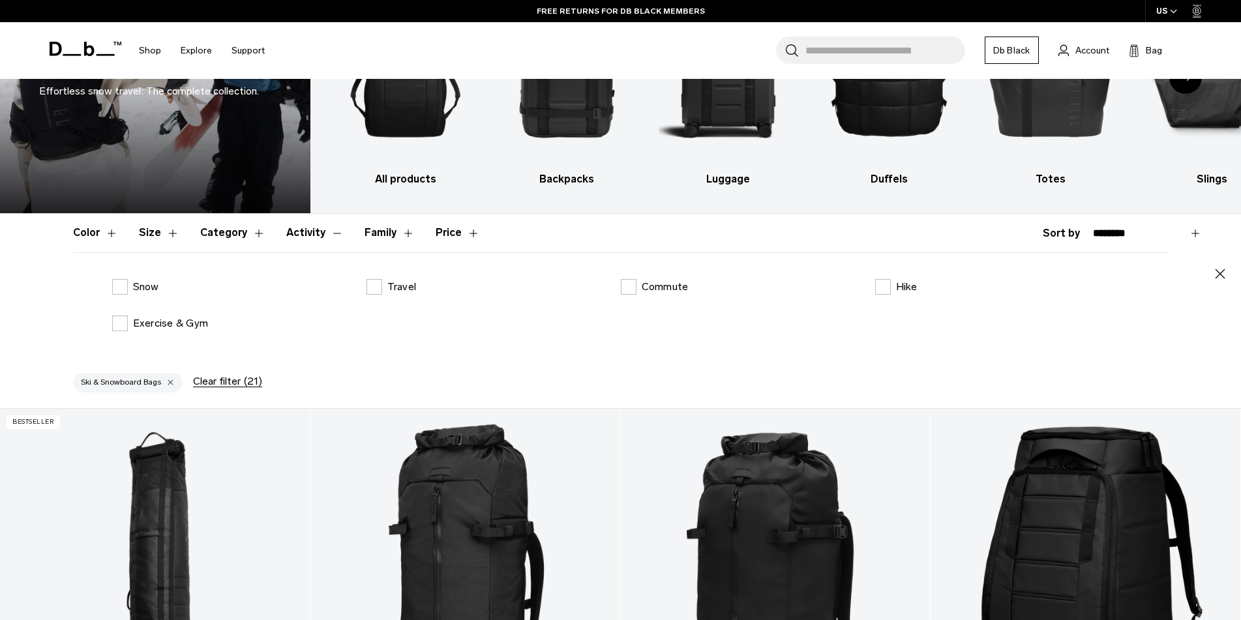
click at [329, 233] on button "Activity" at bounding box center [314, 233] width 57 height 38
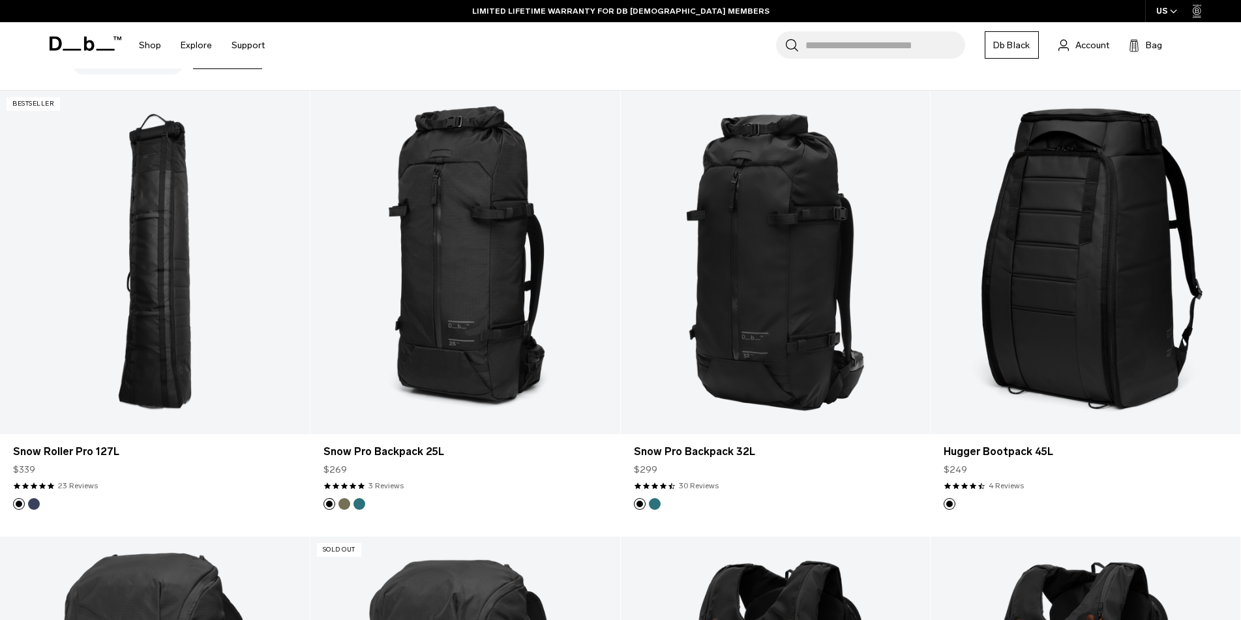
scroll to position [326, 0]
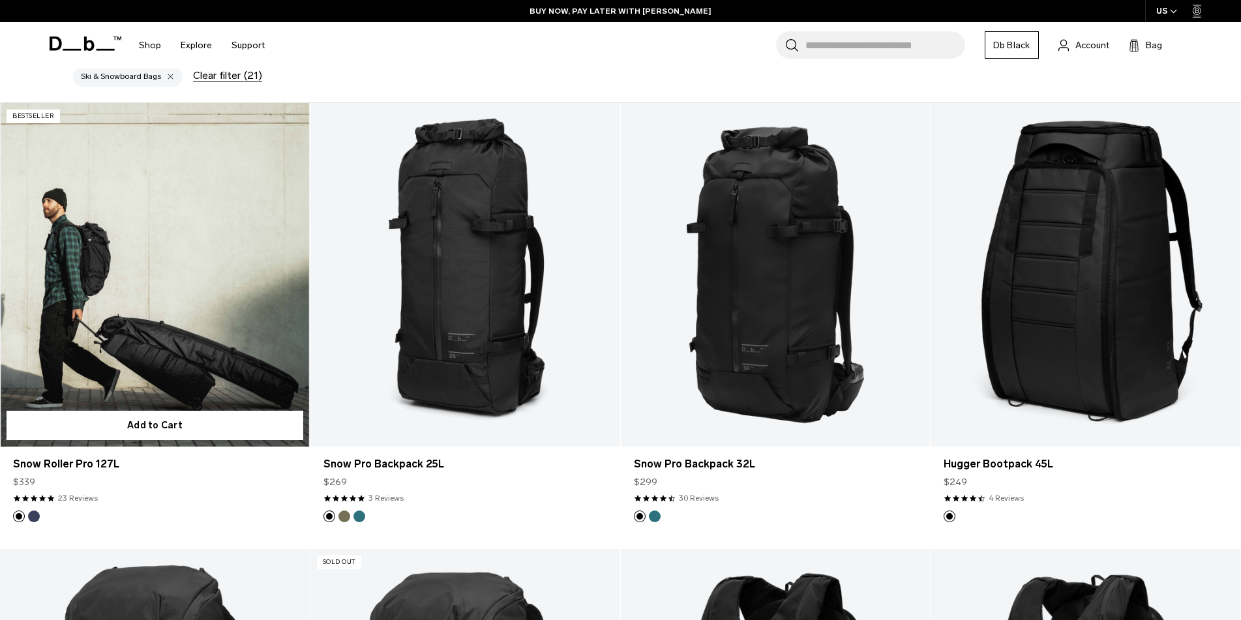
click at [140, 291] on link "Snow Roller Pro 127L" at bounding box center [155, 275] width 310 height 344
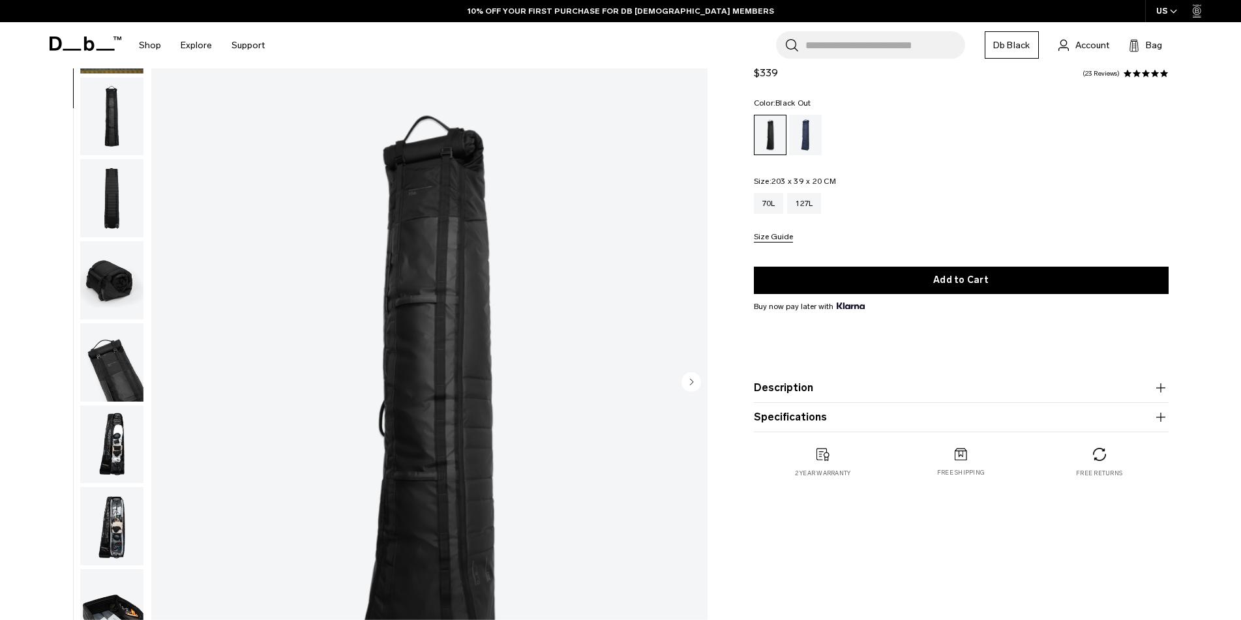
scroll to position [261, 0]
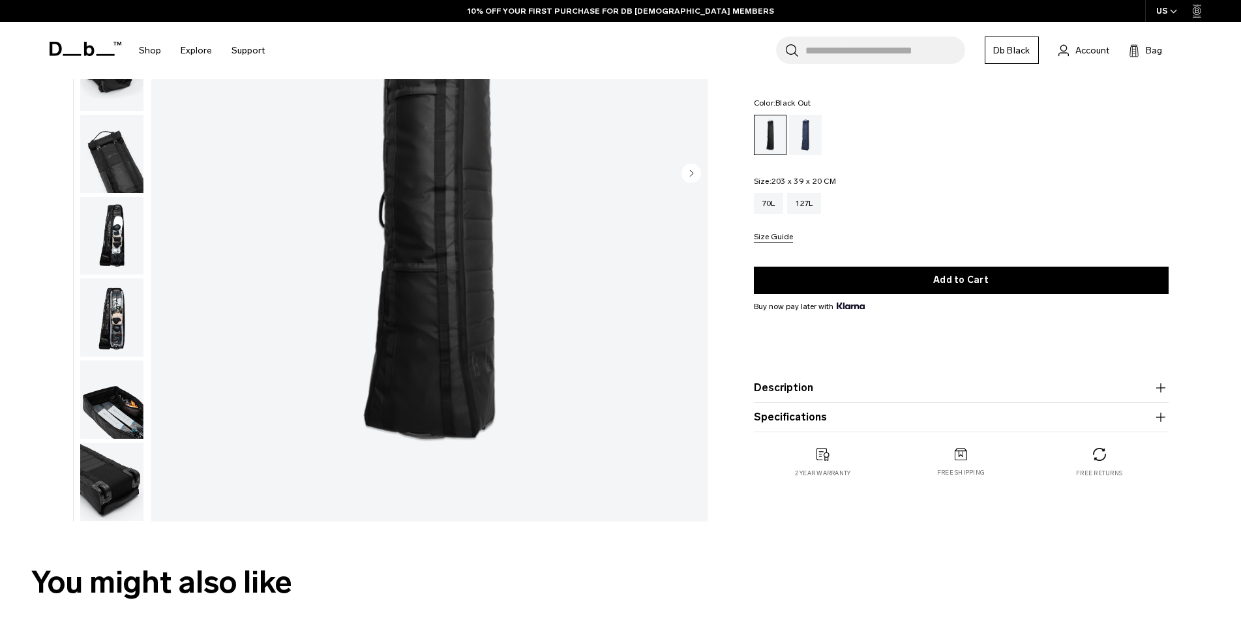
click at [121, 399] on img "button" at bounding box center [111, 400] width 63 height 78
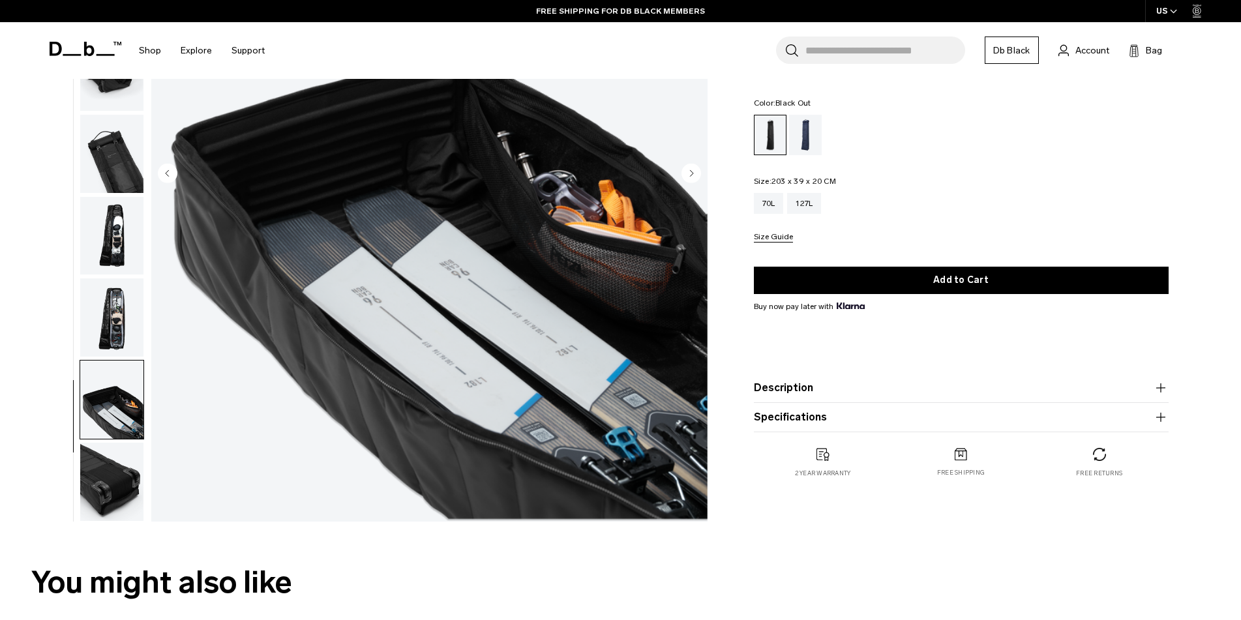
click at [105, 322] on img "button" at bounding box center [111, 318] width 63 height 78
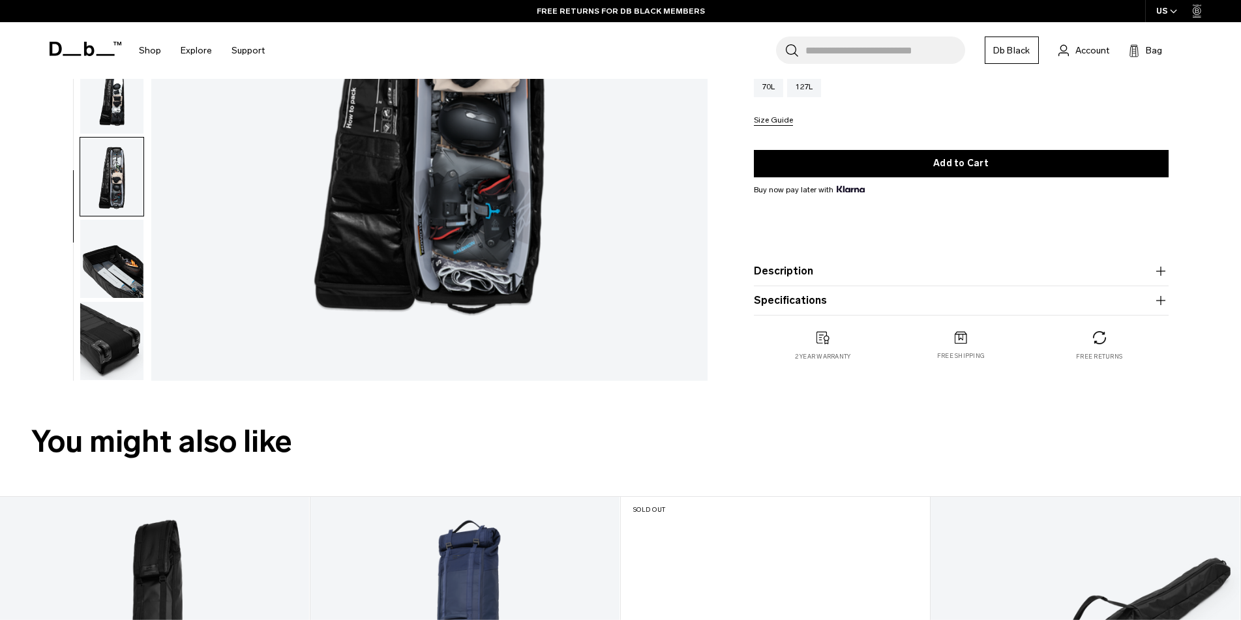
scroll to position [457, 0]
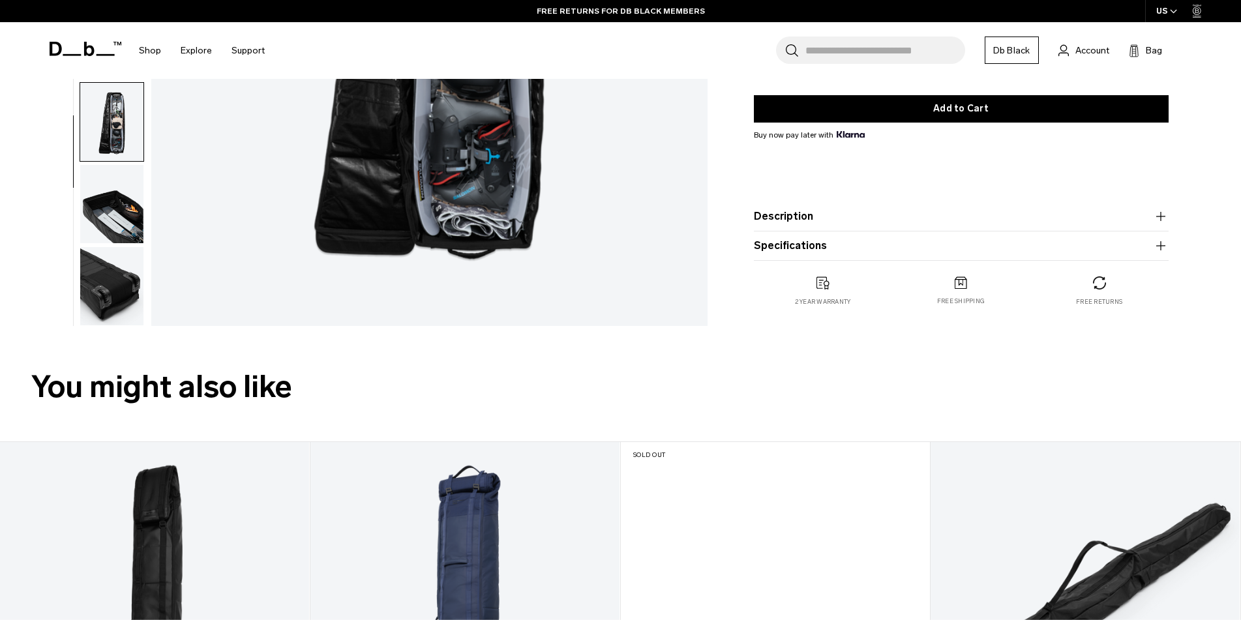
click at [1160, 218] on icon "button" at bounding box center [1161, 217] width 16 height 16
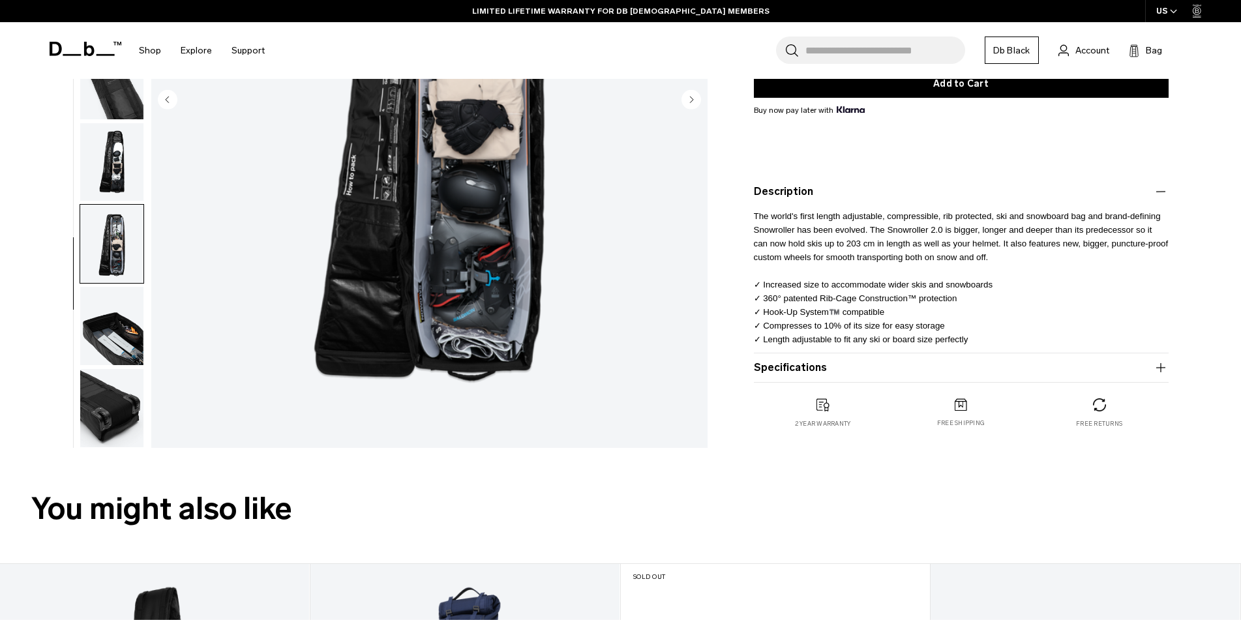
scroll to position [326, 0]
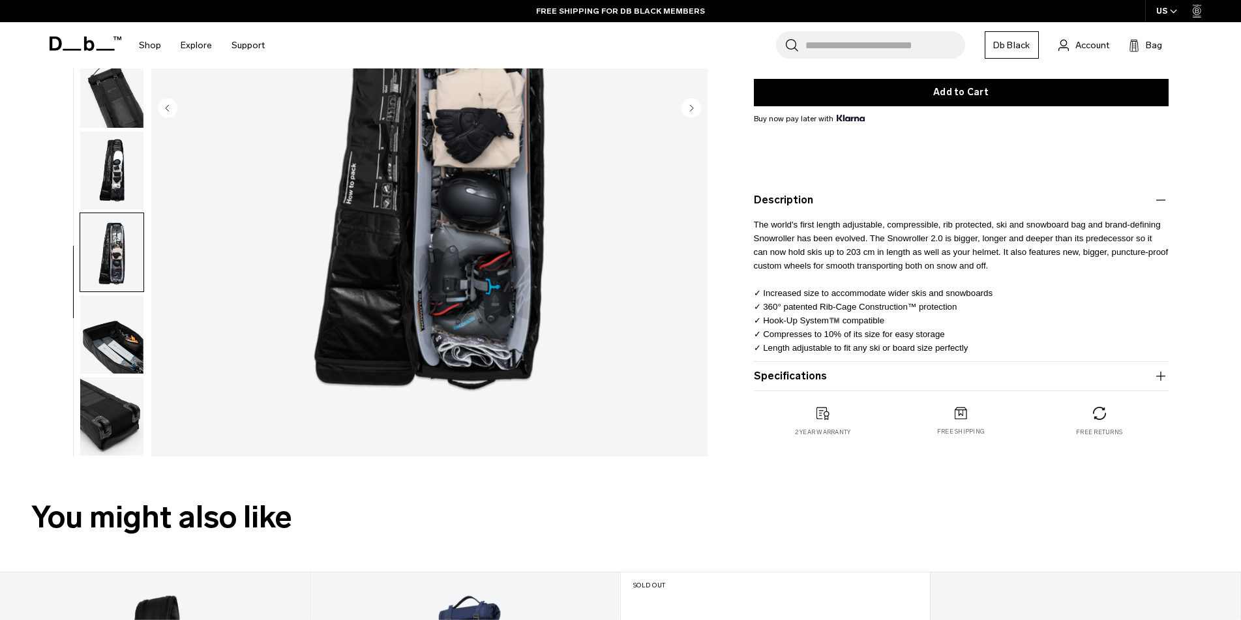
click at [1162, 374] on icon "button" at bounding box center [1161, 377] width 16 height 16
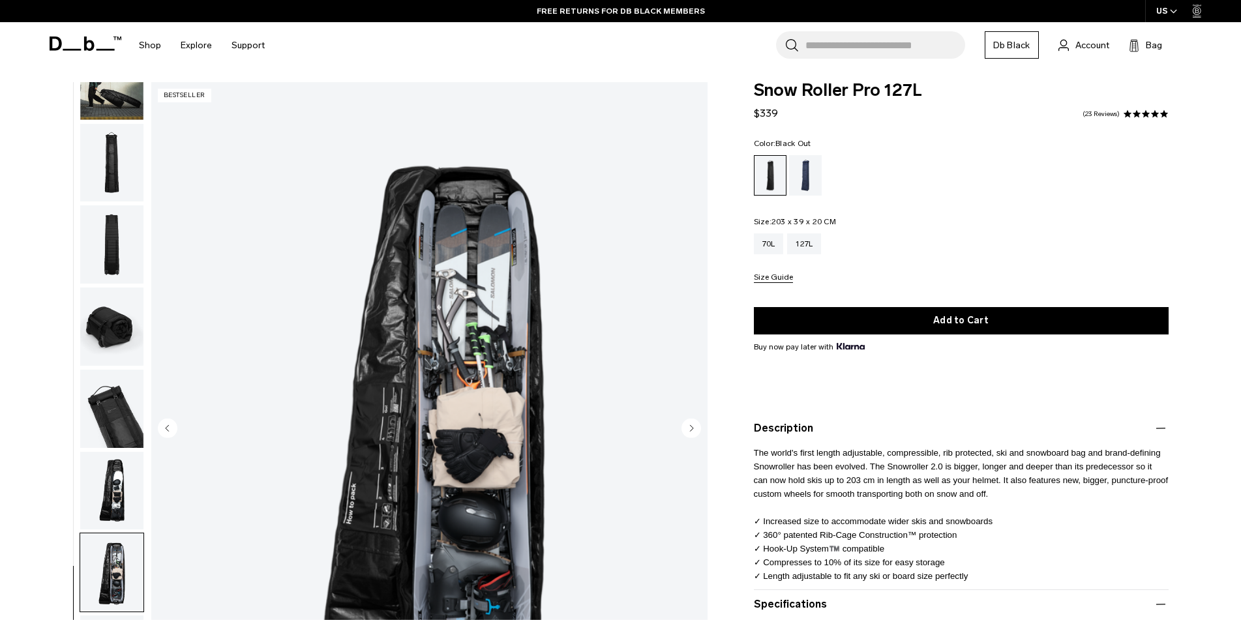
scroll to position [0, 0]
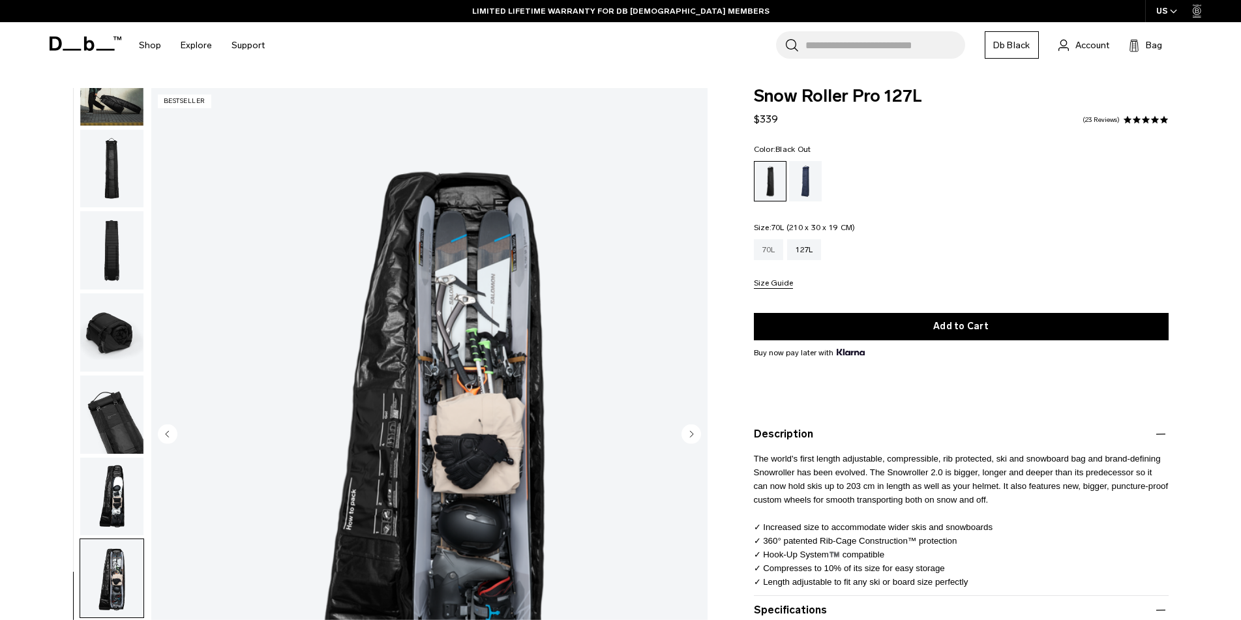
click at [765, 254] on div "70L" at bounding box center [769, 249] width 30 height 21
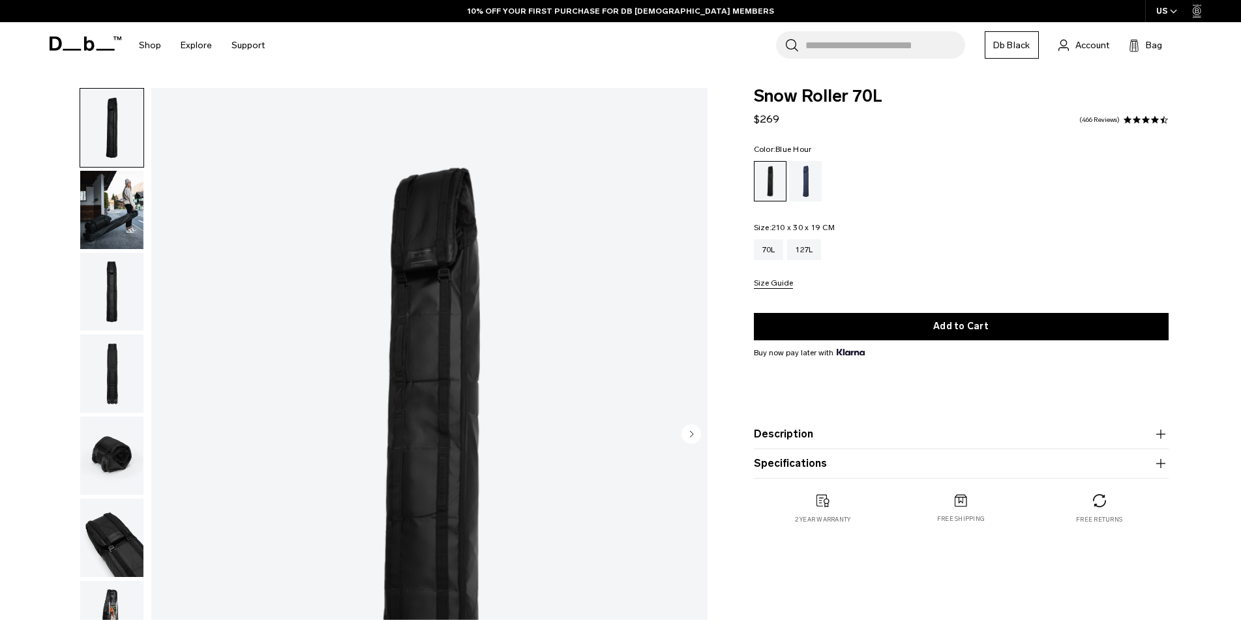
click at [805, 183] on div "Blue Hour" at bounding box center [805, 181] width 33 height 40
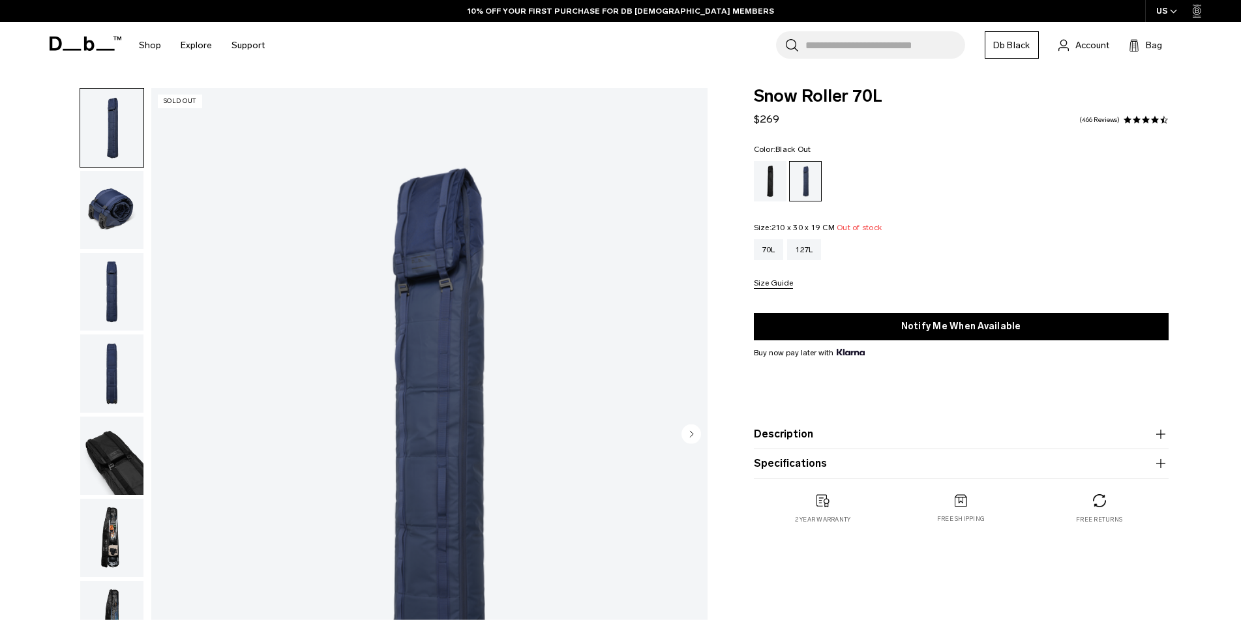
click at [768, 179] on div "Black Out" at bounding box center [770, 181] width 33 height 40
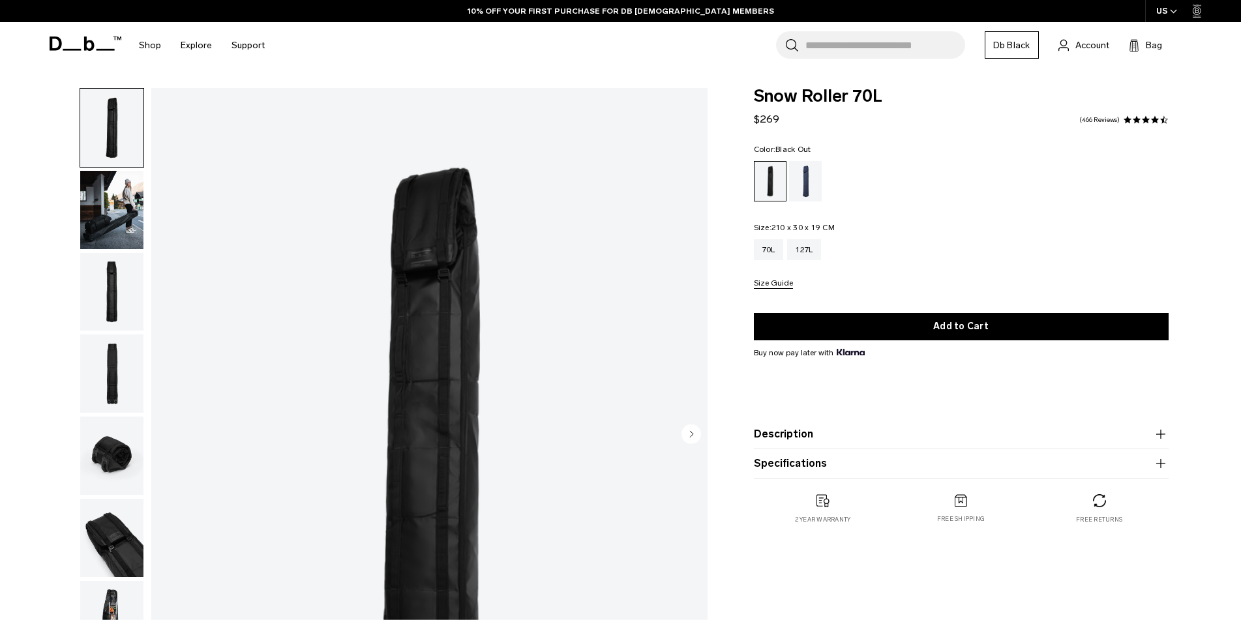
click at [1160, 433] on icon "button" at bounding box center [1161, 435] width 16 height 16
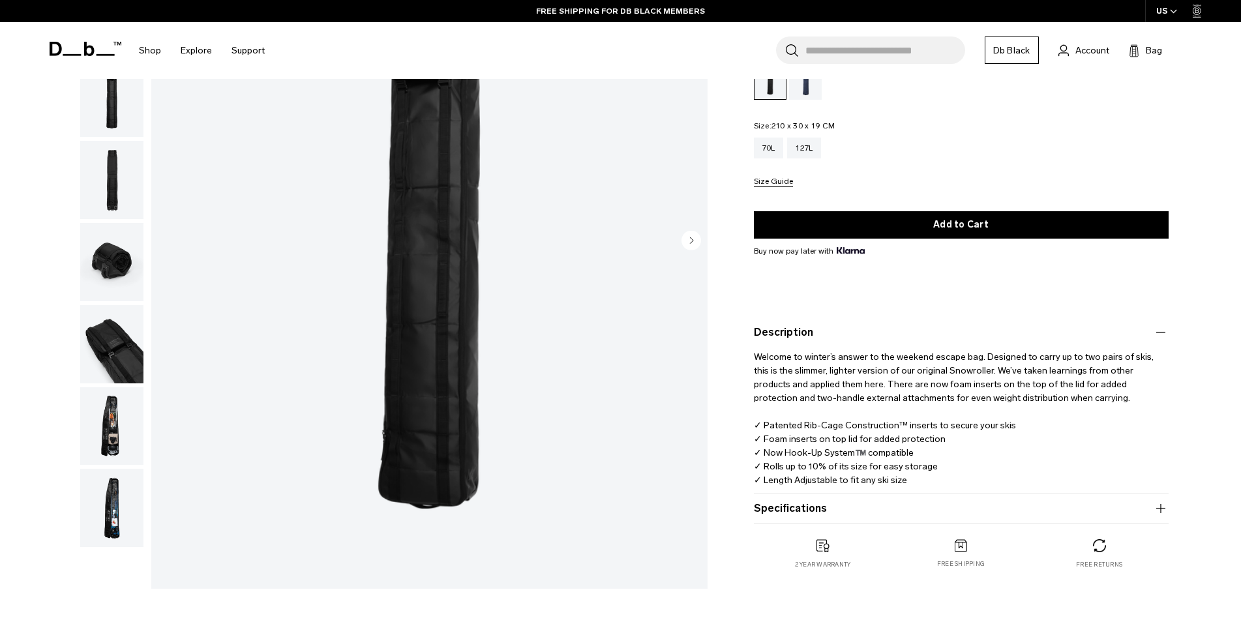
scroll to position [196, 0]
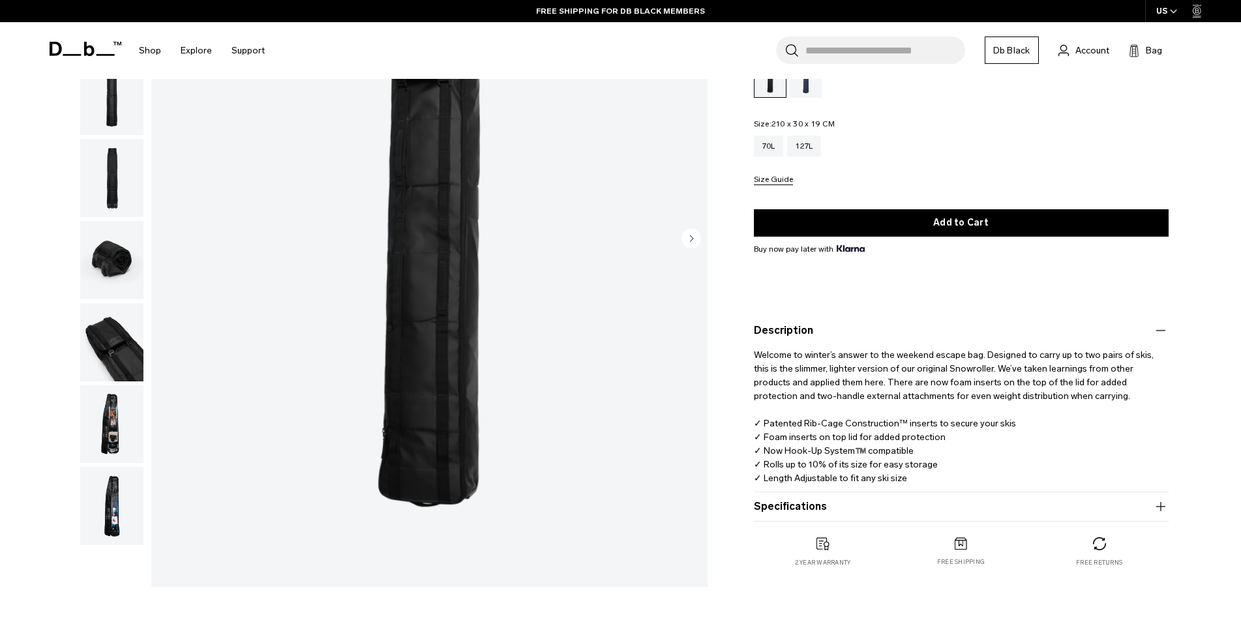
click at [1162, 506] on icon "button" at bounding box center [1161, 507] width 16 height 16
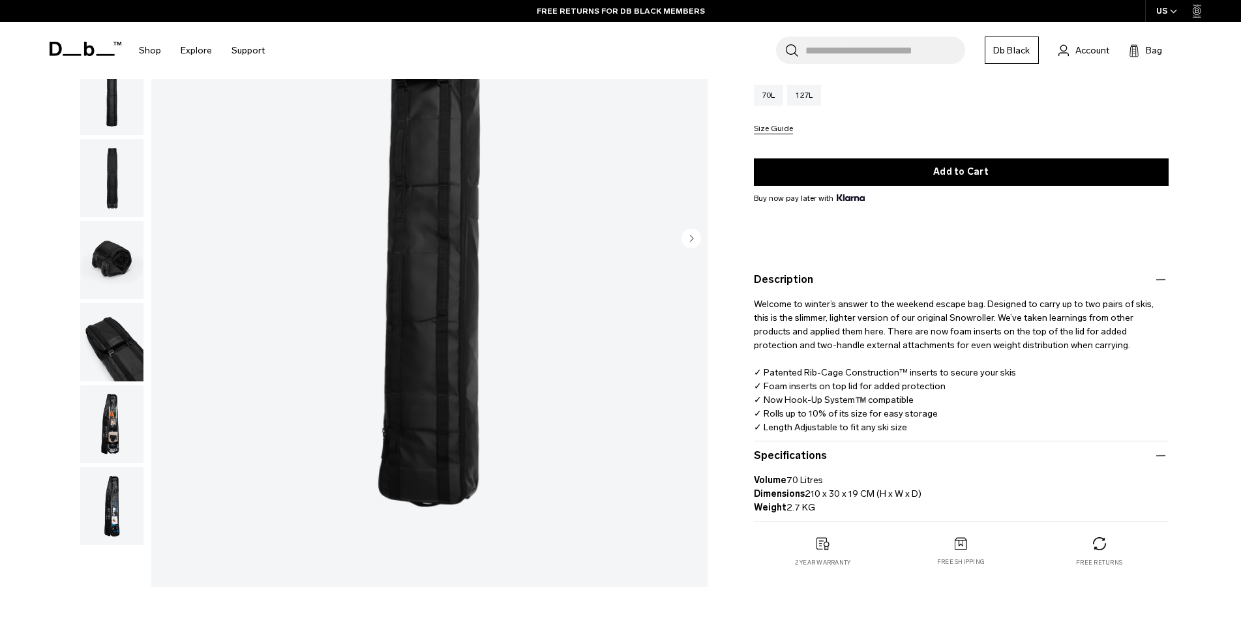
click at [115, 414] on img "button" at bounding box center [111, 424] width 63 height 78
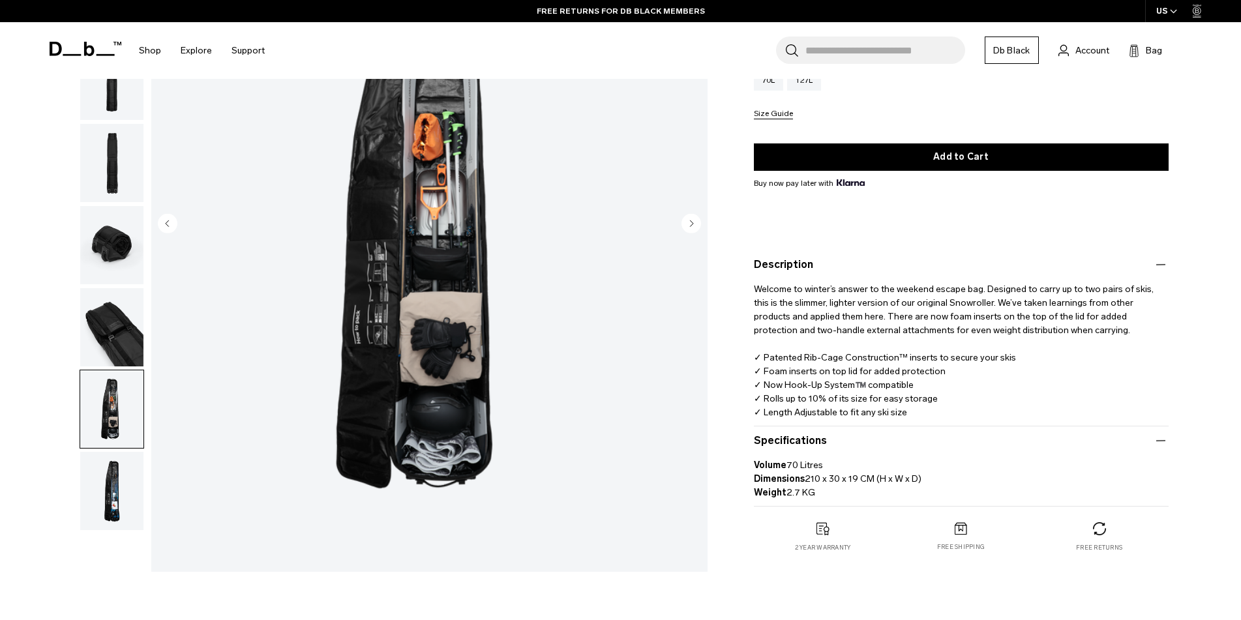
scroll to position [261, 0]
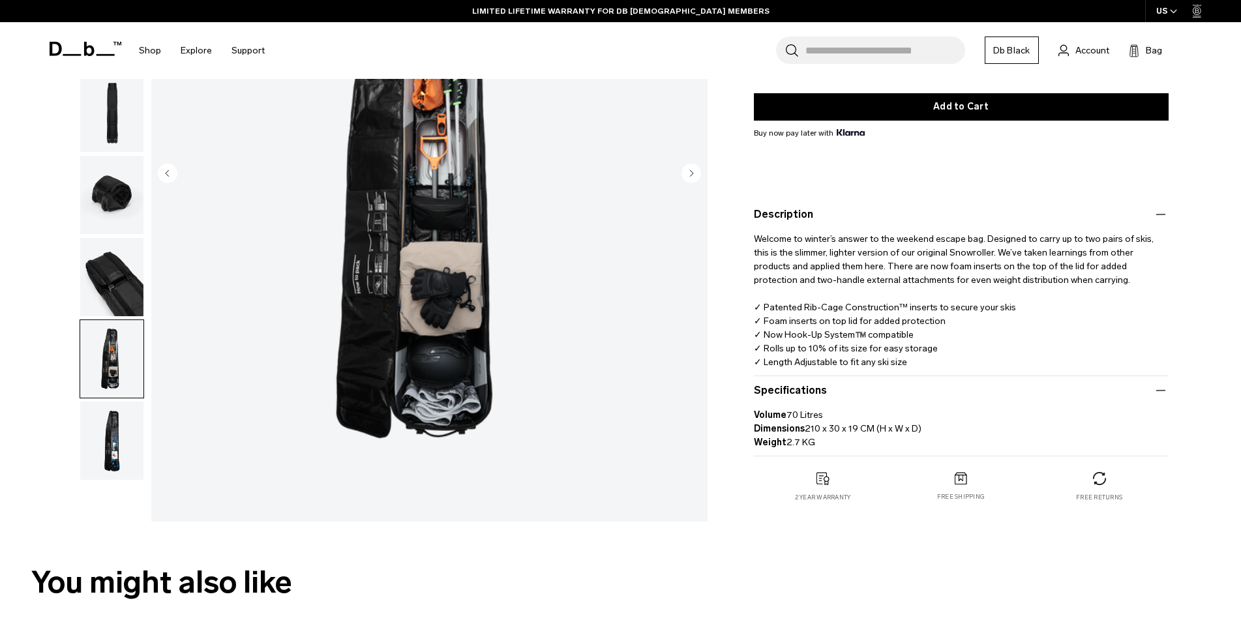
click at [113, 447] on img "button" at bounding box center [111, 441] width 63 height 78
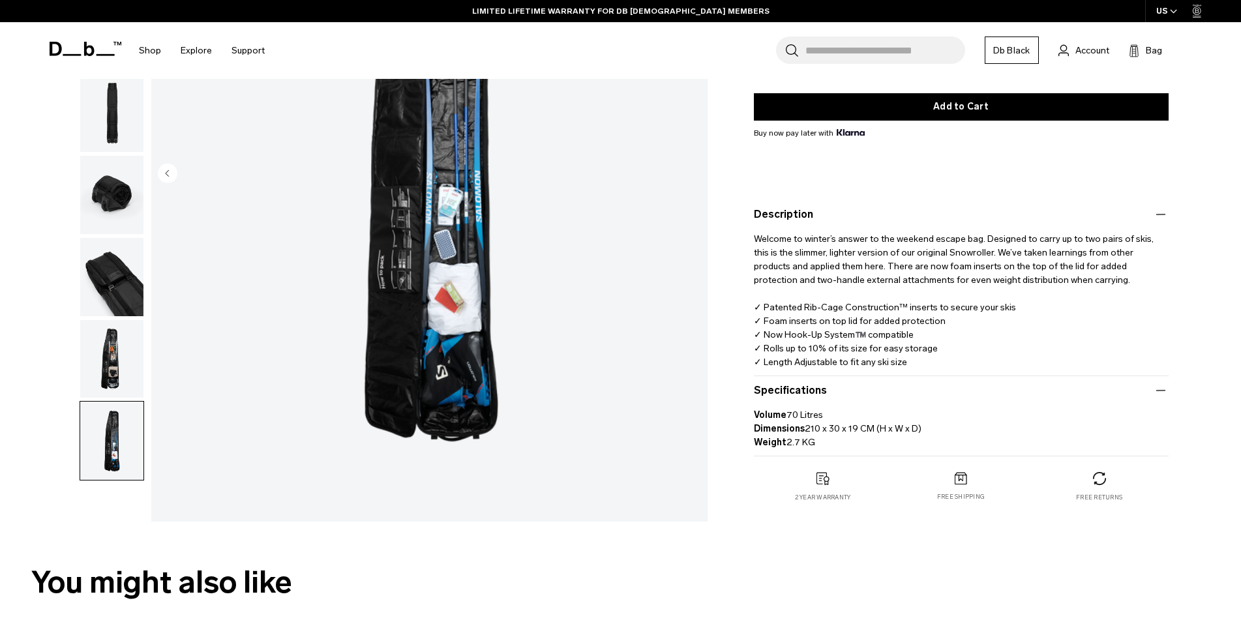
click at [123, 366] on img "button" at bounding box center [111, 359] width 63 height 78
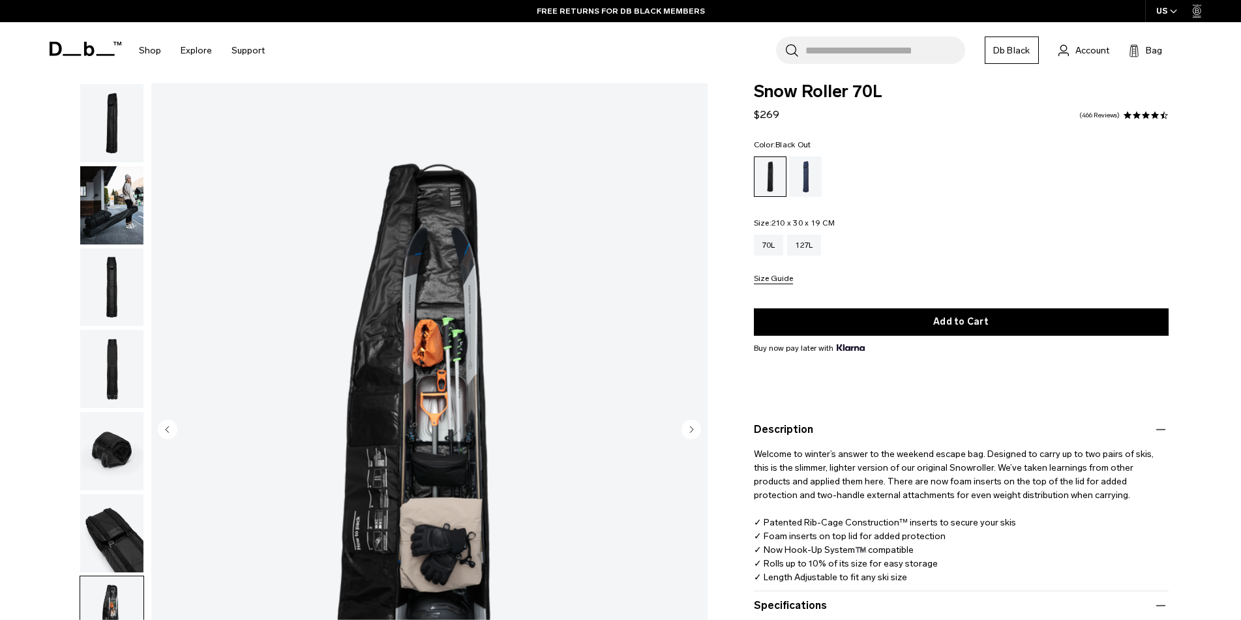
scroll to position [0, 0]
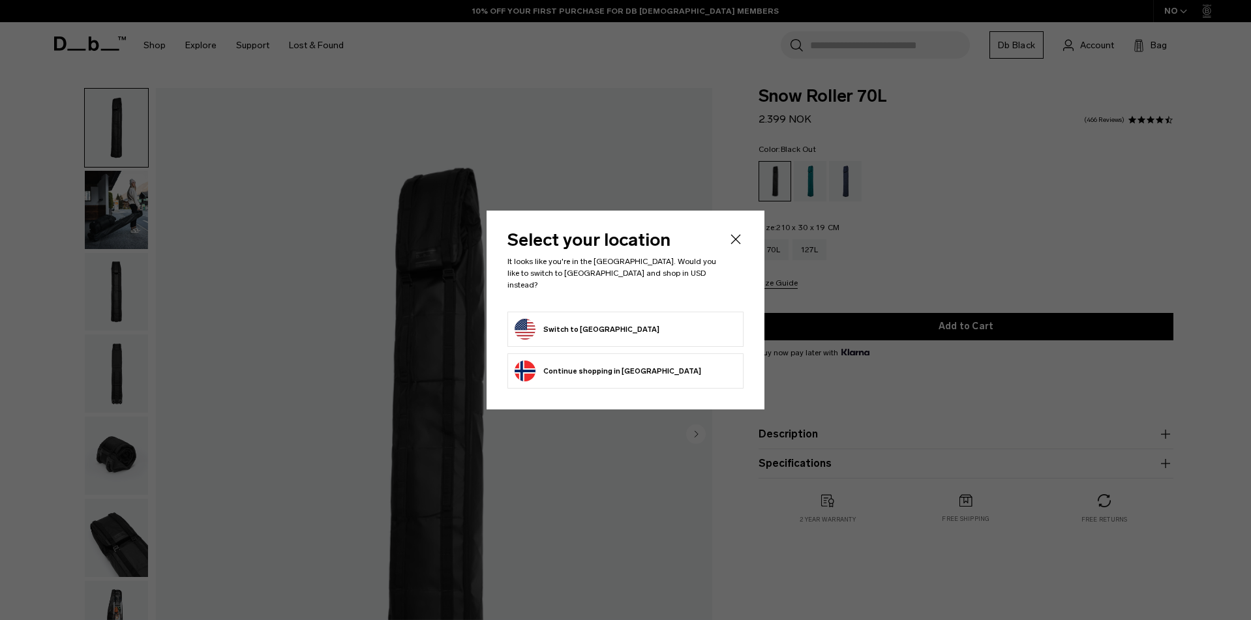
click at [561, 322] on button "Switch to United States" at bounding box center [587, 329] width 145 height 21
click at [633, 328] on form "Switch to United States" at bounding box center [626, 329] width 222 height 21
click at [740, 243] on icon "Close" at bounding box center [736, 240] width 16 height 16
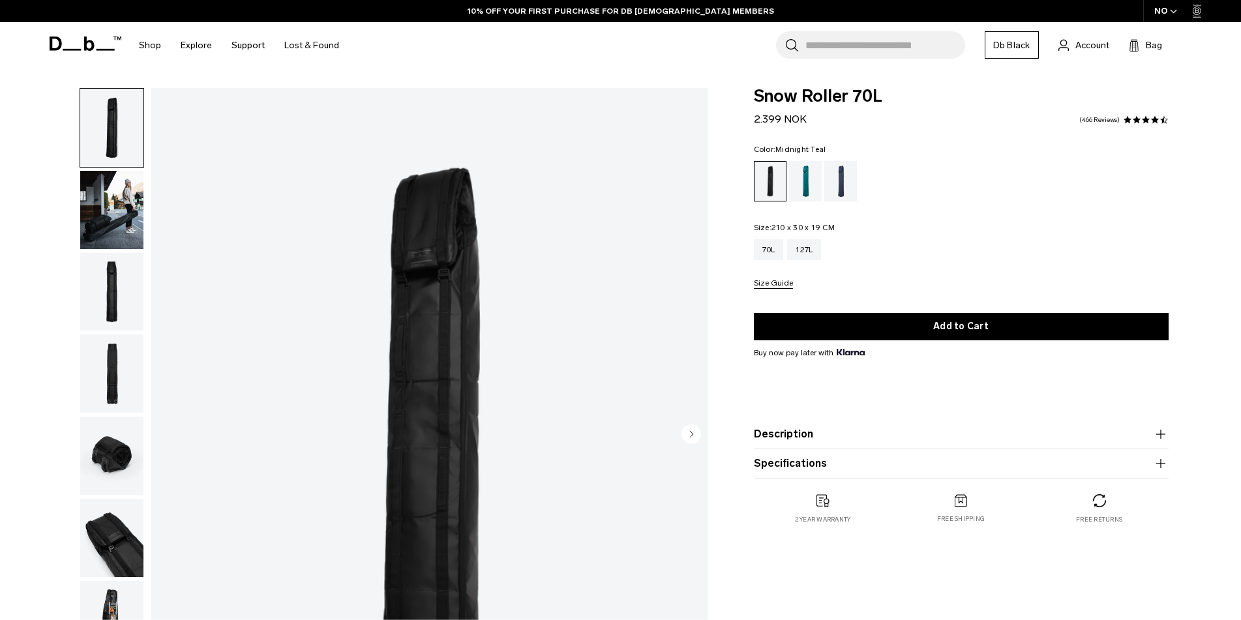
click at [804, 183] on div "Midnight Teal" at bounding box center [805, 181] width 33 height 40
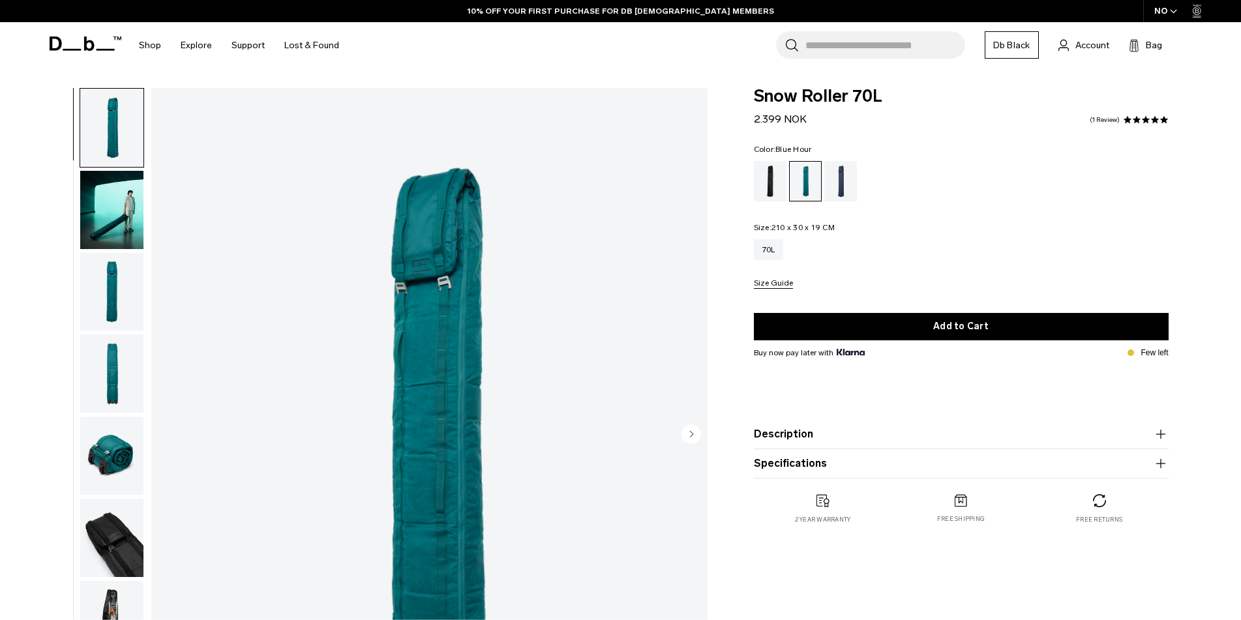
click at [843, 183] on div "Blue Hour" at bounding box center [840, 181] width 33 height 40
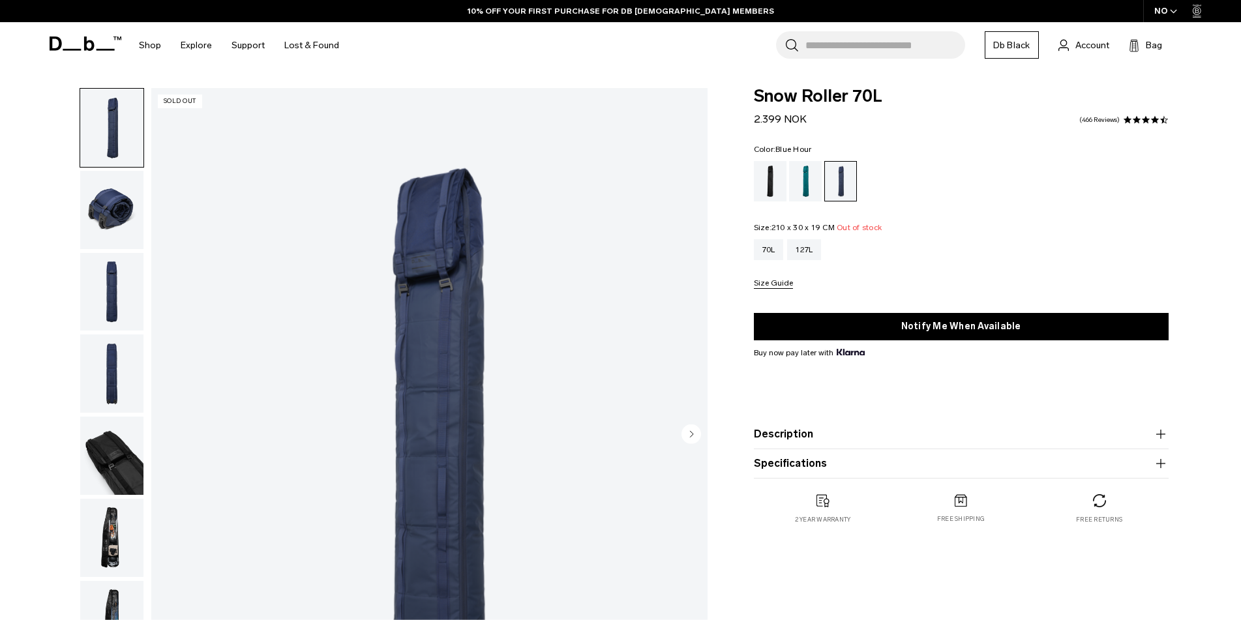
click at [1176, 12] on icon "button" at bounding box center [1173, 11] width 7 height 5
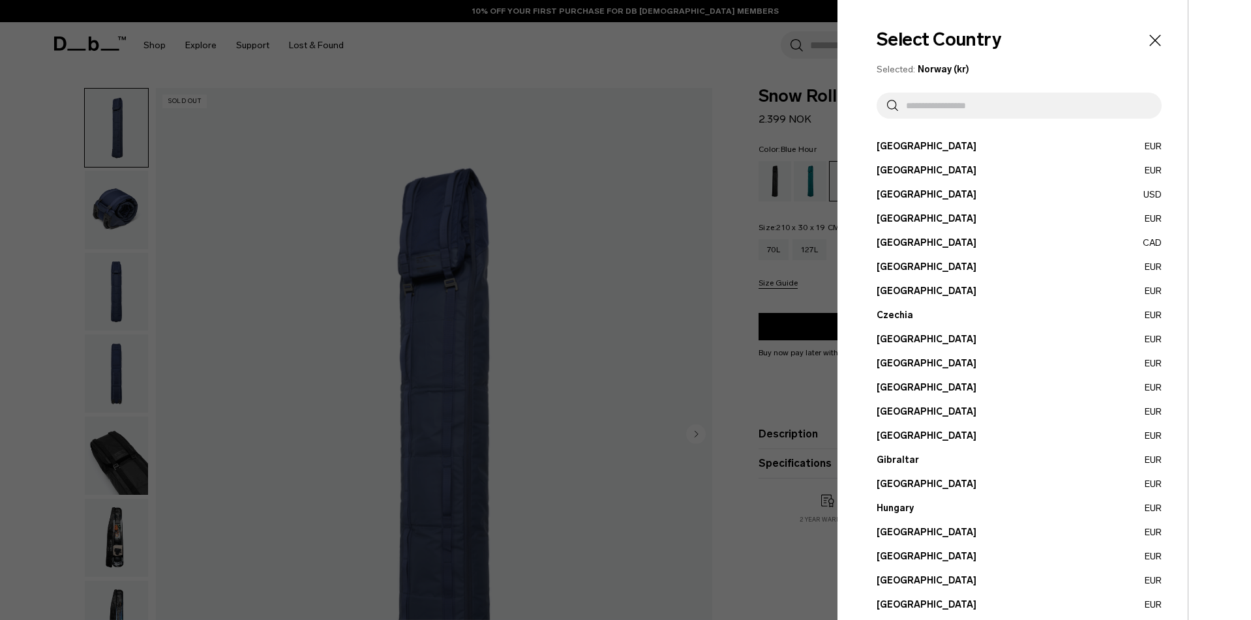
click at [930, 113] on input "text" at bounding box center [1024, 106] width 253 height 26
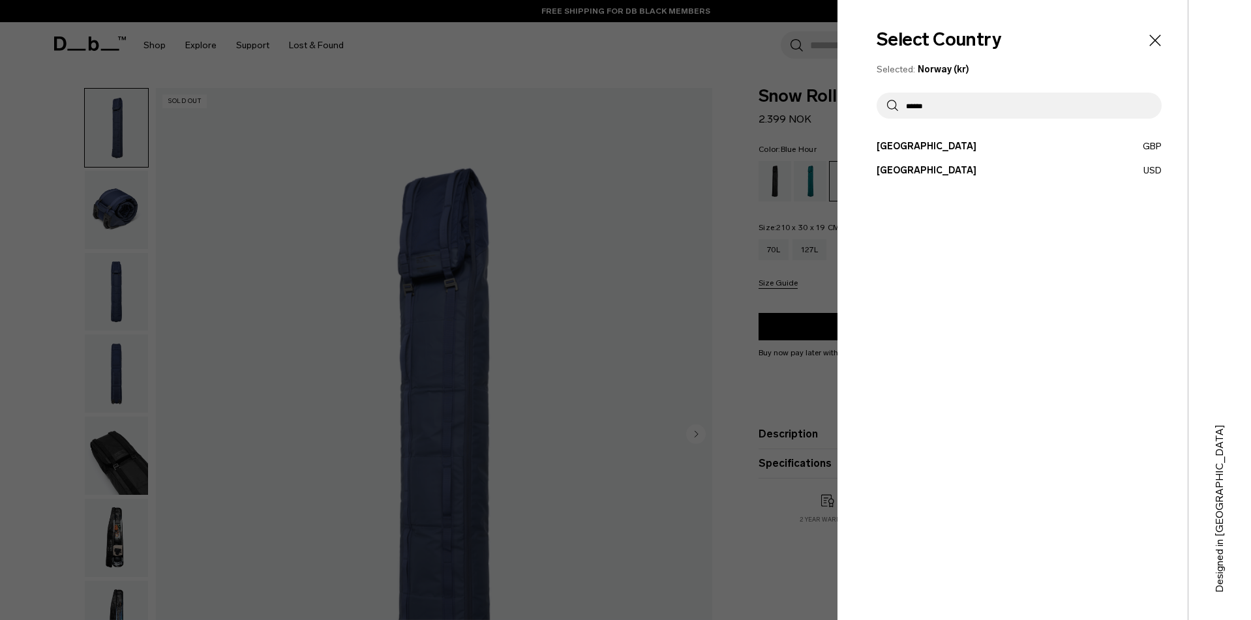
type input "******"
click at [895, 172] on button "United States USD" at bounding box center [1019, 171] width 285 height 14
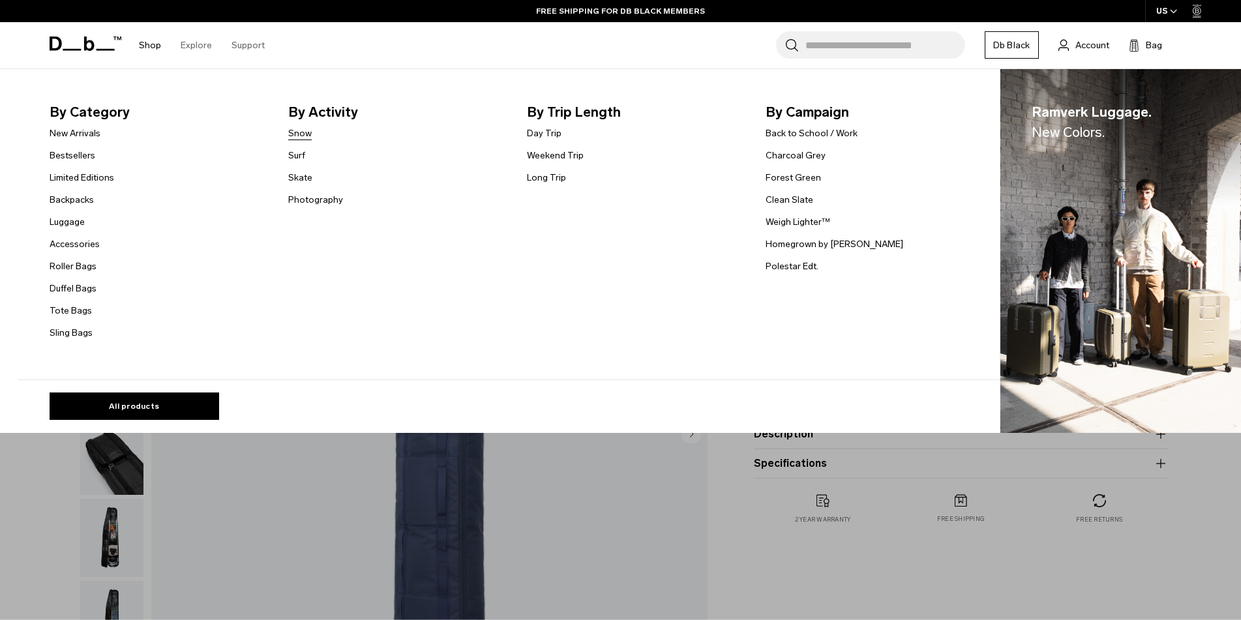
click at [305, 132] on link "Snow" at bounding box center [299, 134] width 23 height 14
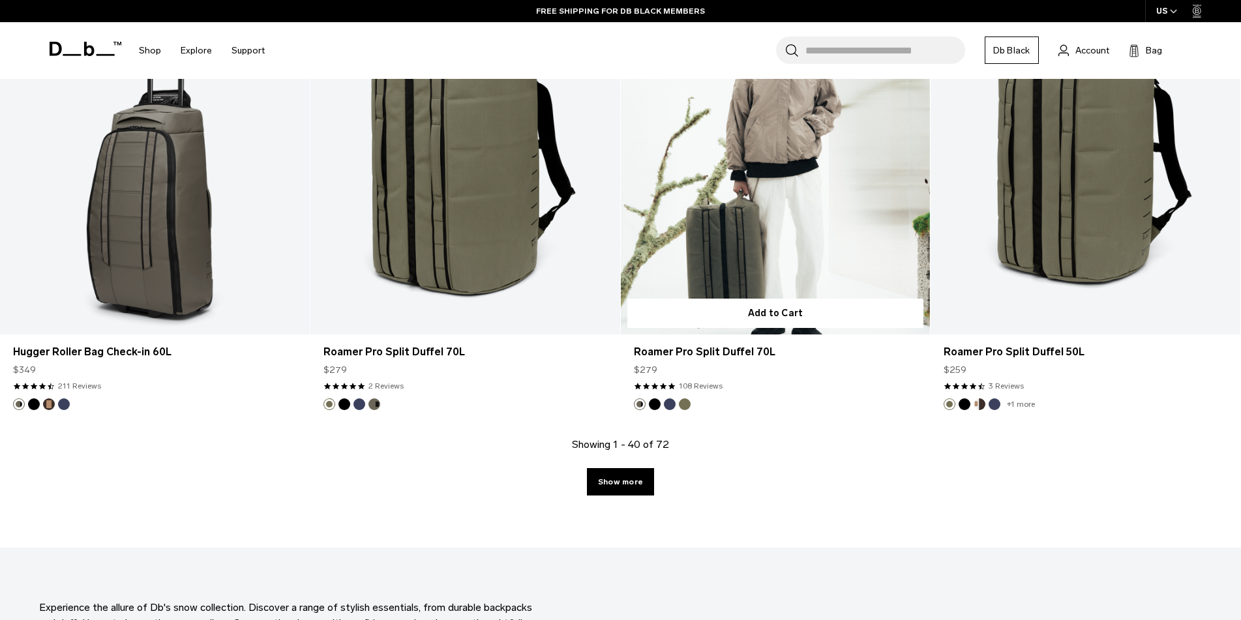
scroll to position [4370, 0]
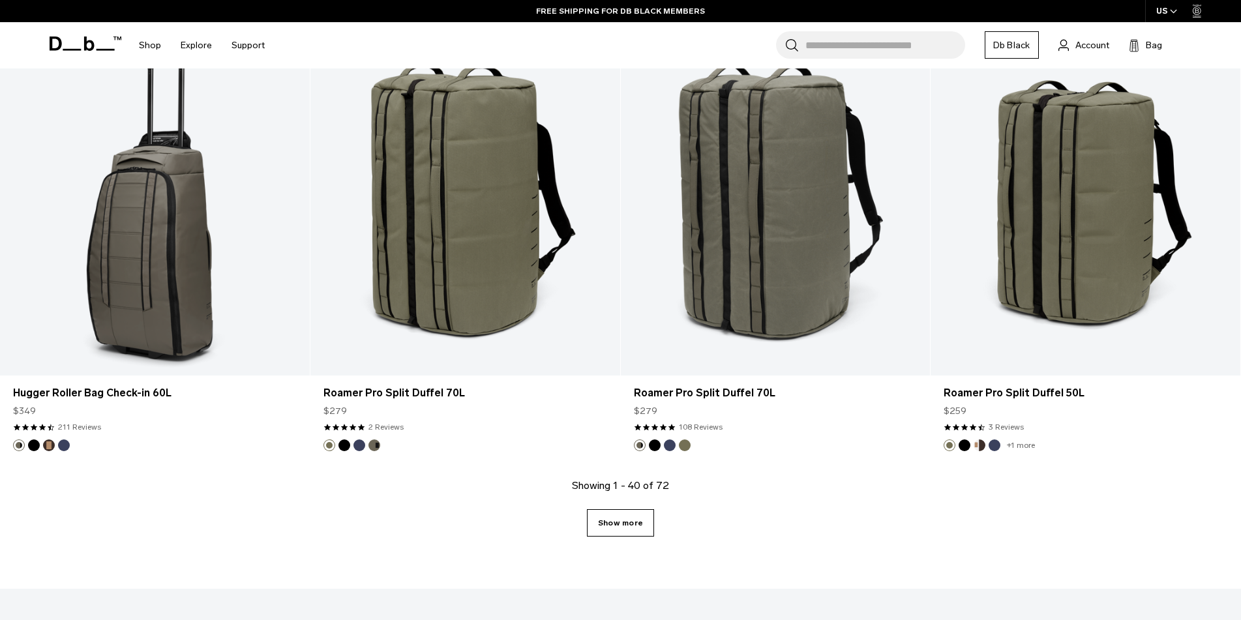
click at [636, 526] on link "Show more" at bounding box center [620, 522] width 67 height 27
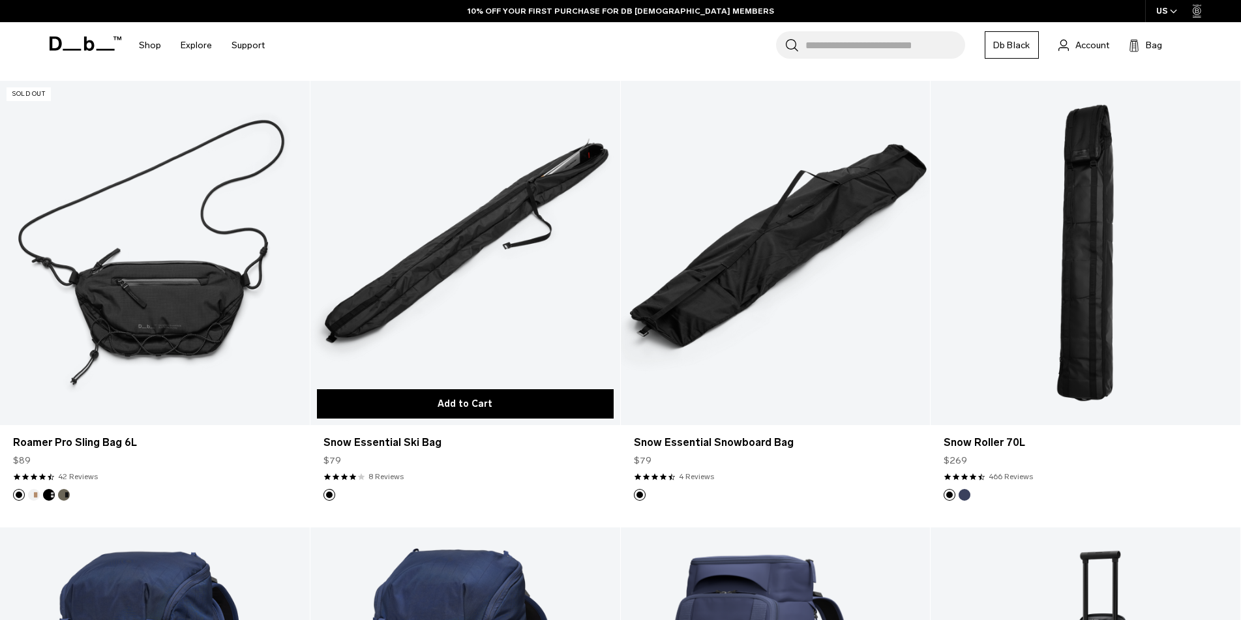
scroll to position [1650, 0]
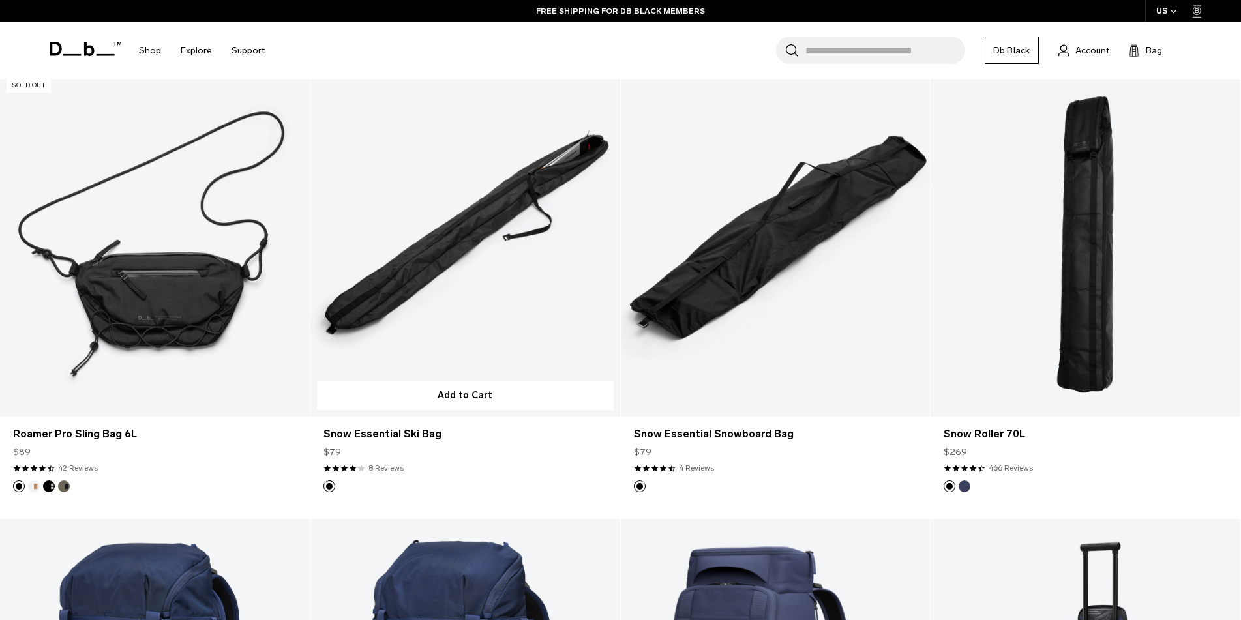
click at [410, 280] on link "Snow Essential Ski Bag" at bounding box center [465, 244] width 310 height 344
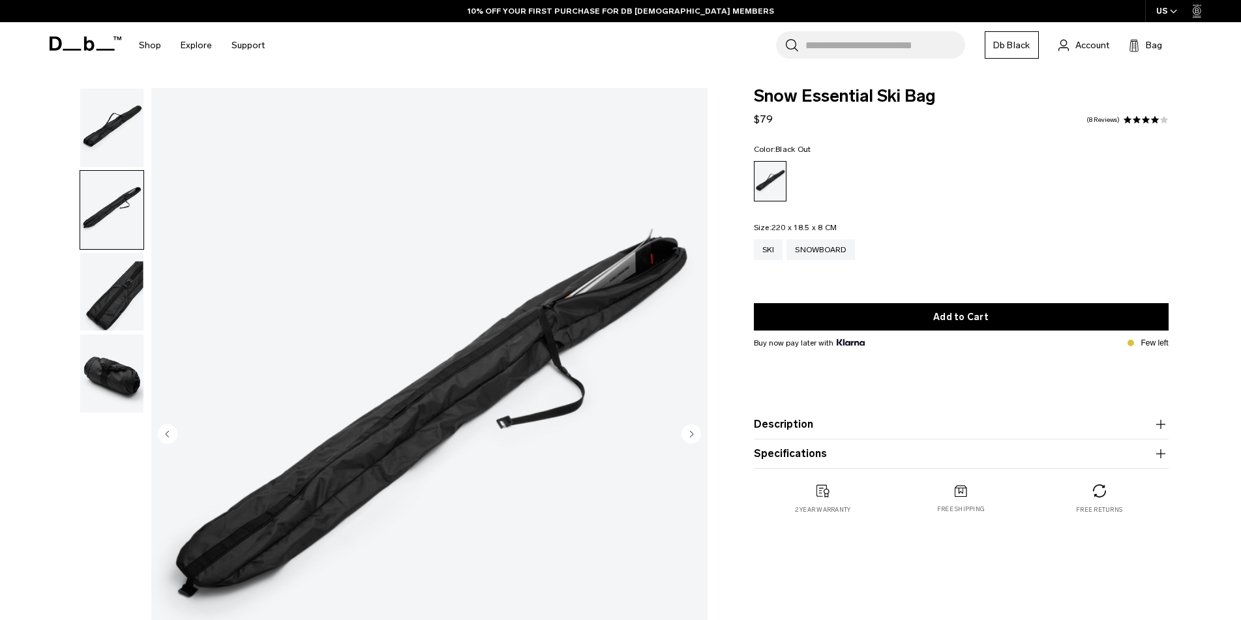
click at [115, 297] on img "button" at bounding box center [111, 292] width 63 height 78
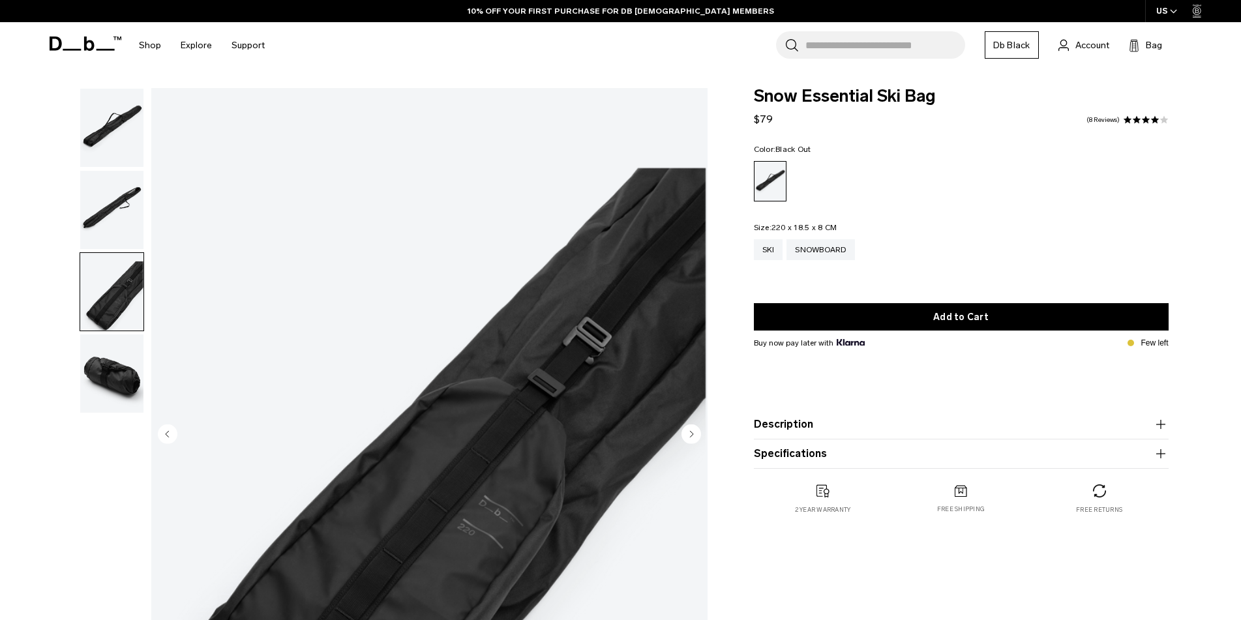
click at [121, 385] on img "button" at bounding box center [111, 374] width 63 height 78
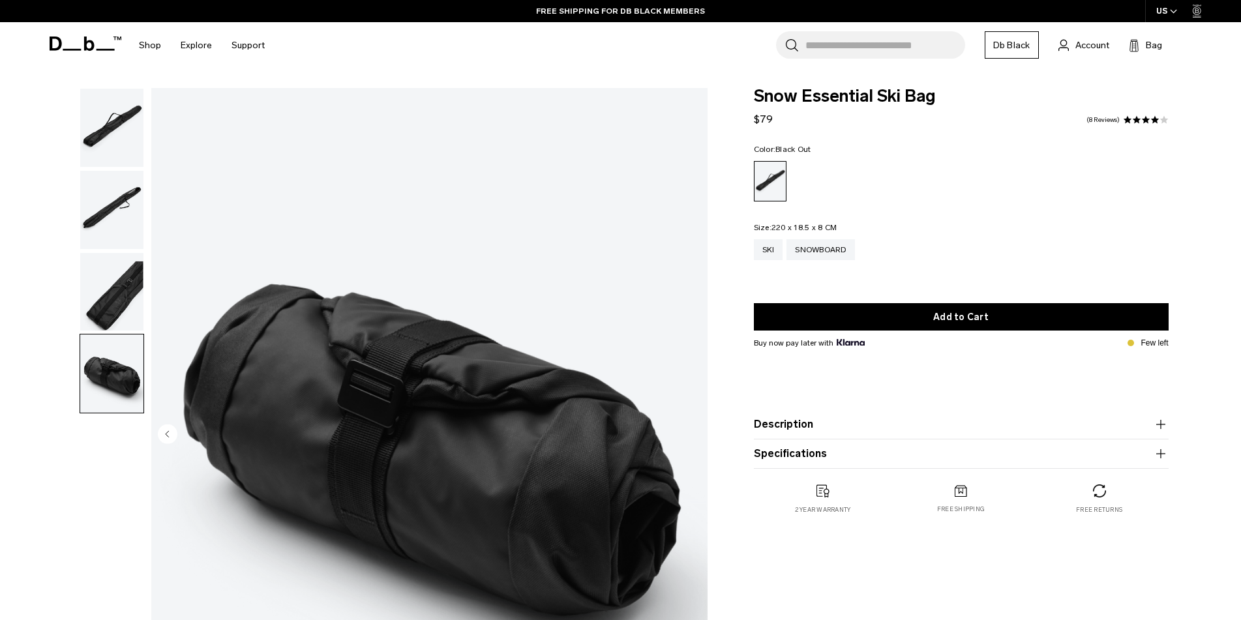
click at [1162, 432] on icon "button" at bounding box center [1161, 425] width 16 height 16
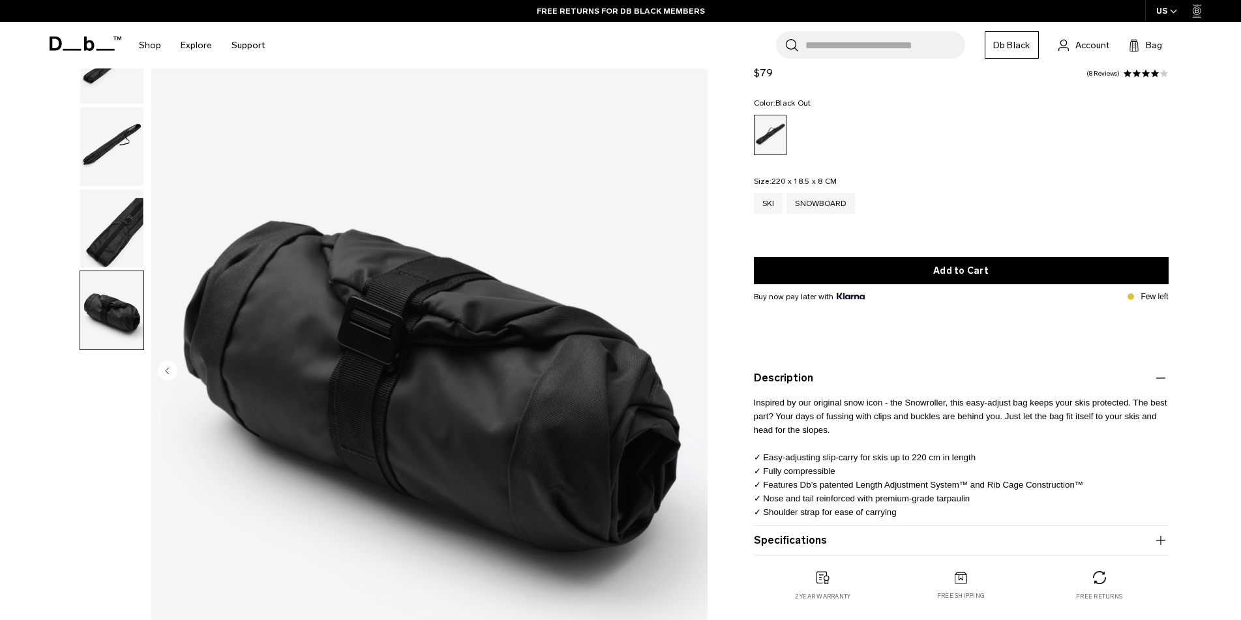
scroll to position [65, 0]
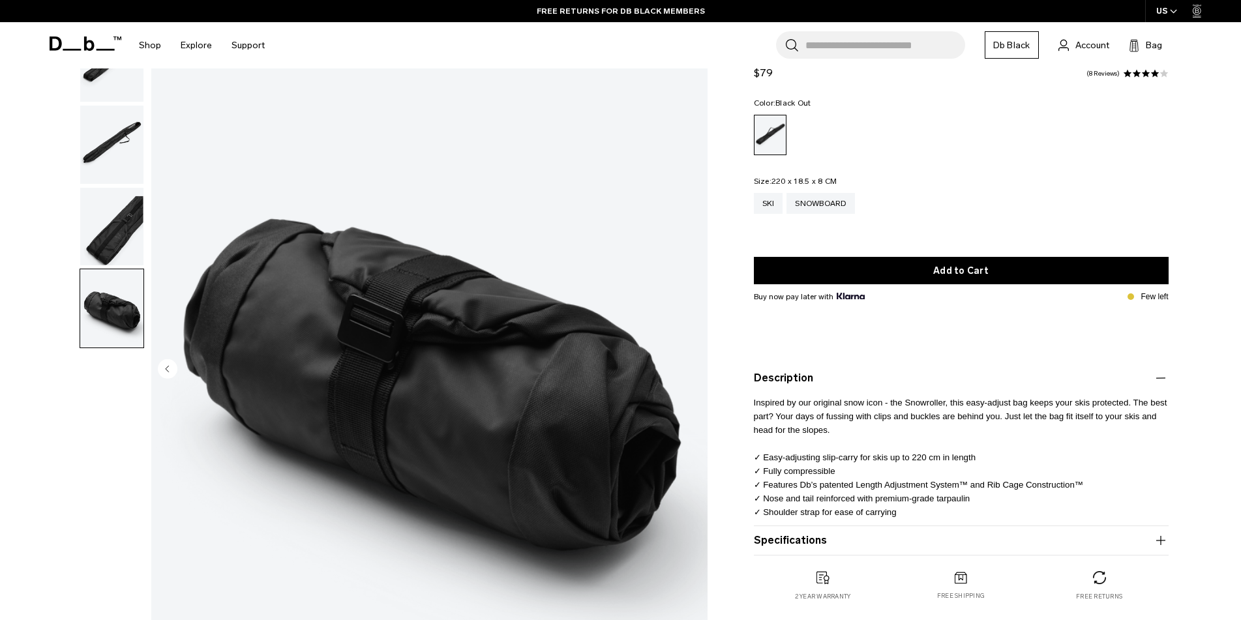
click at [1164, 543] on icon "button" at bounding box center [1161, 541] width 16 height 16
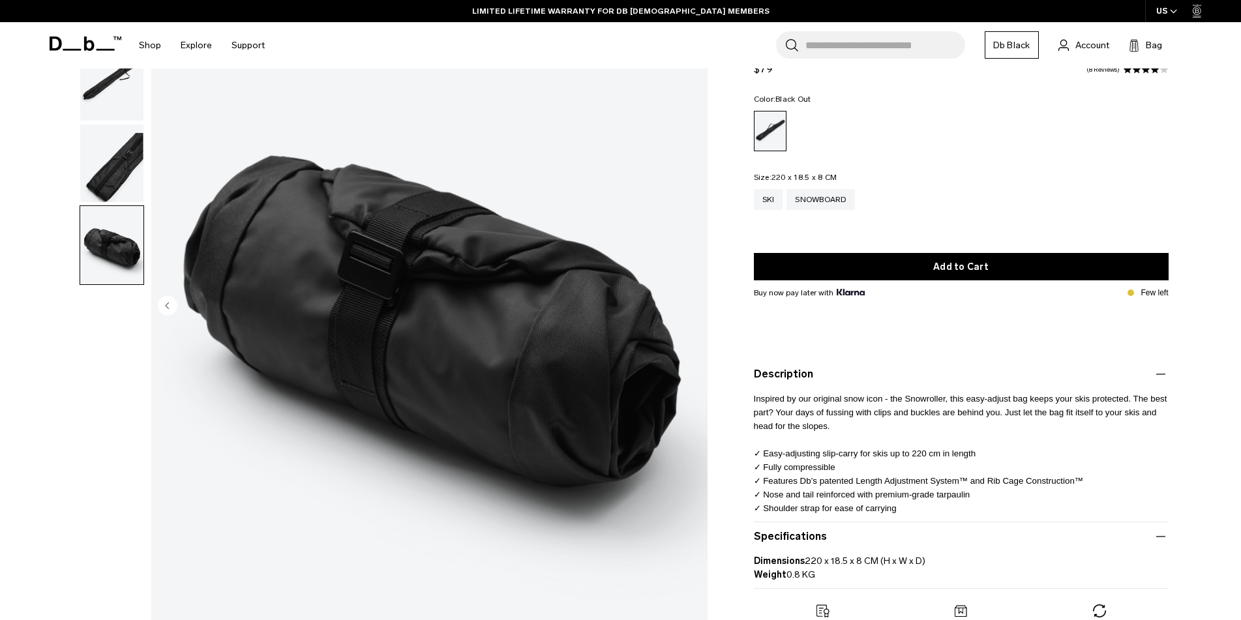
scroll to position [130, 0]
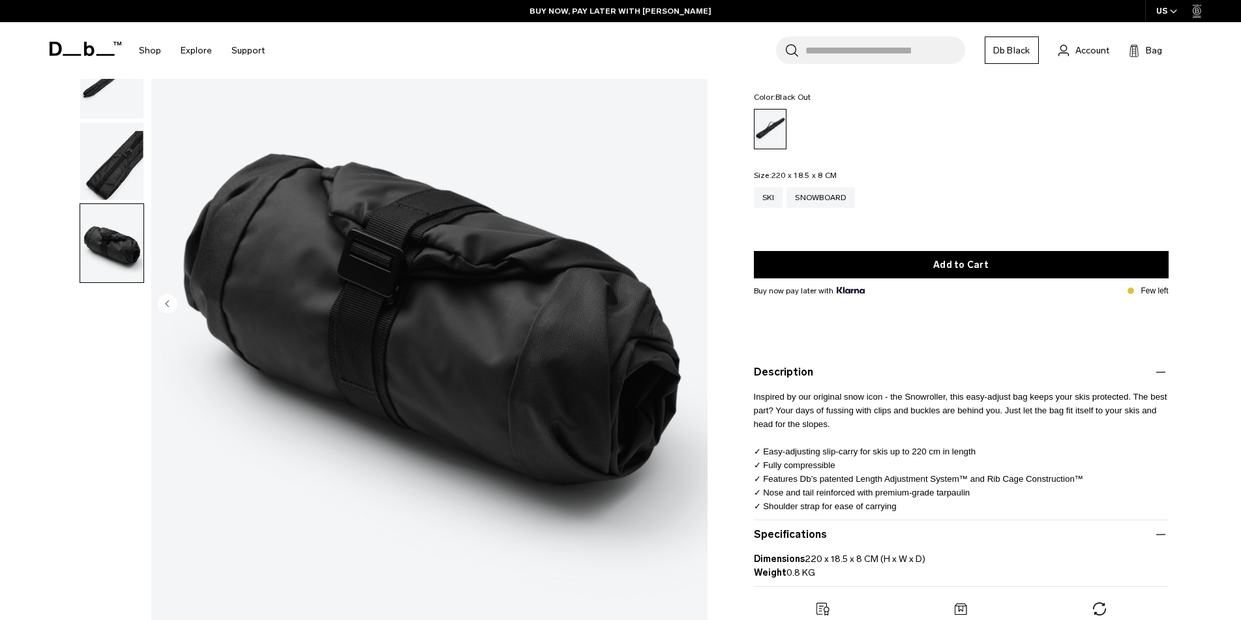
click at [122, 155] on img "button" at bounding box center [111, 162] width 63 height 78
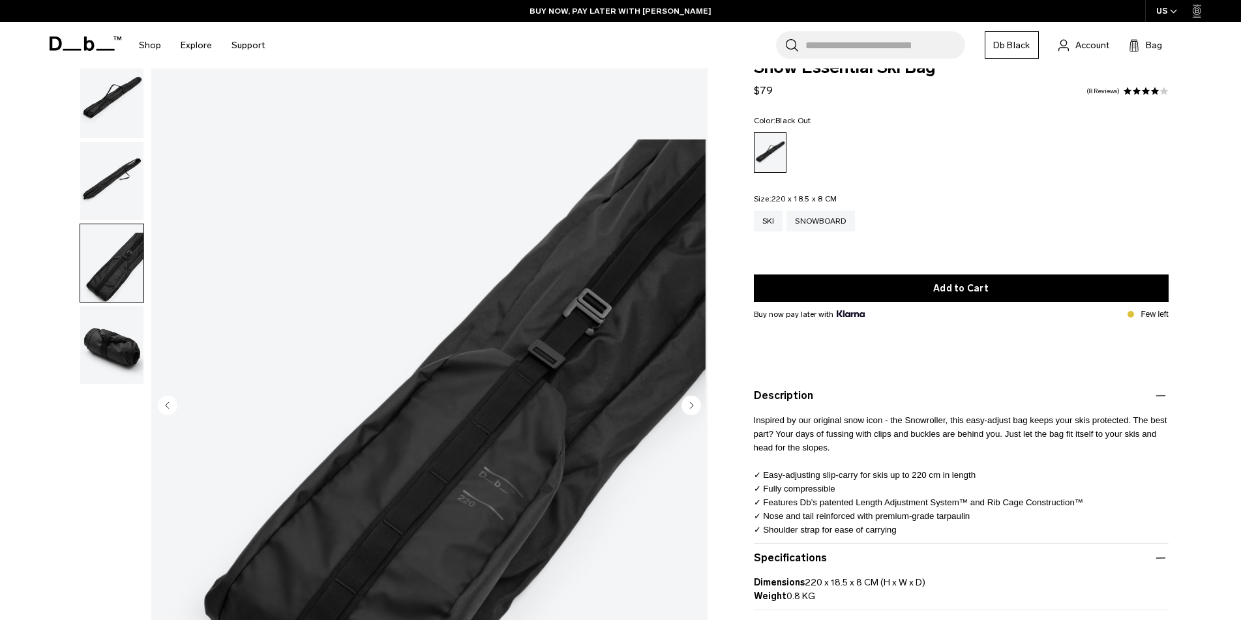
scroll to position [65, 0]
